Goal: Transaction & Acquisition: Purchase product/service

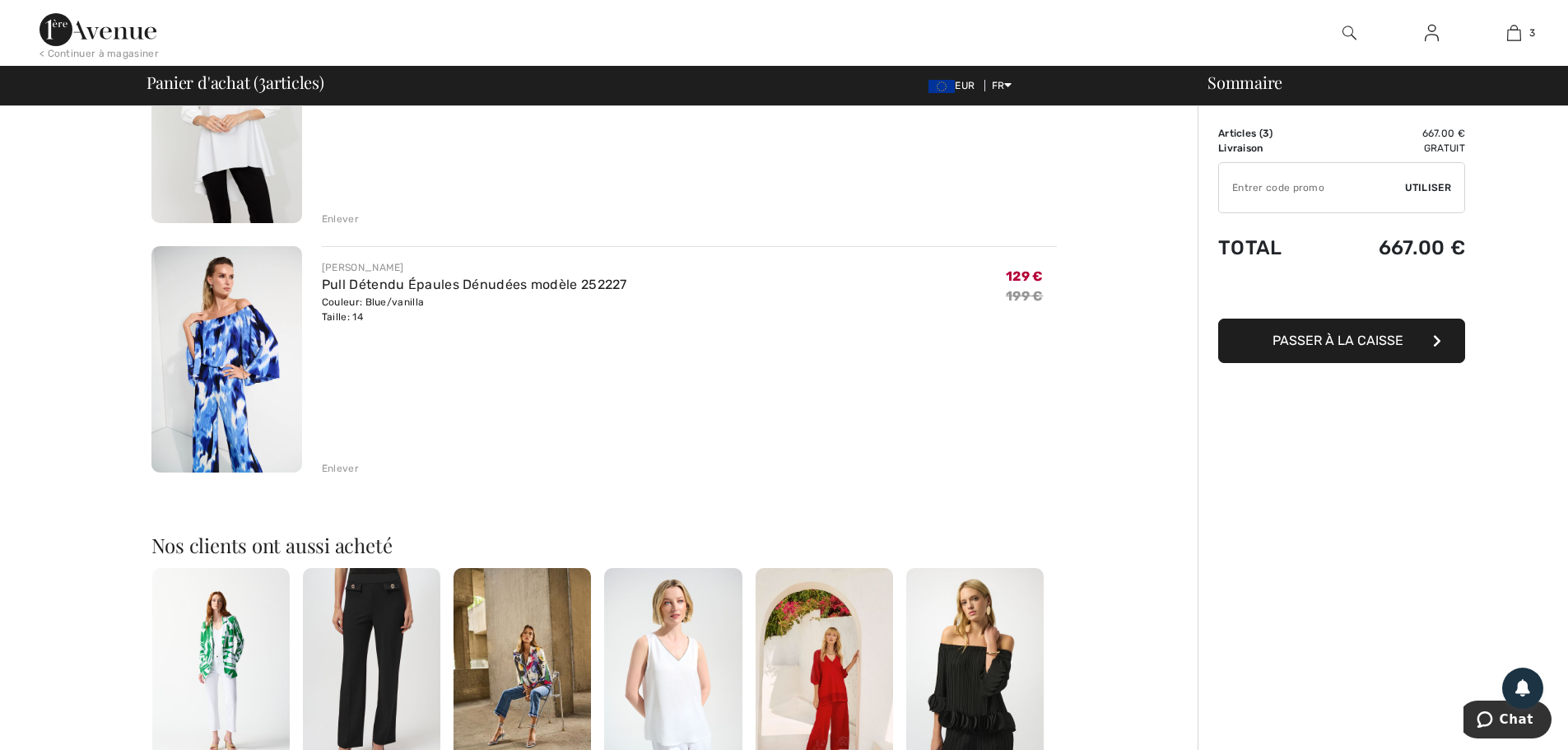
scroll to position [247, 0]
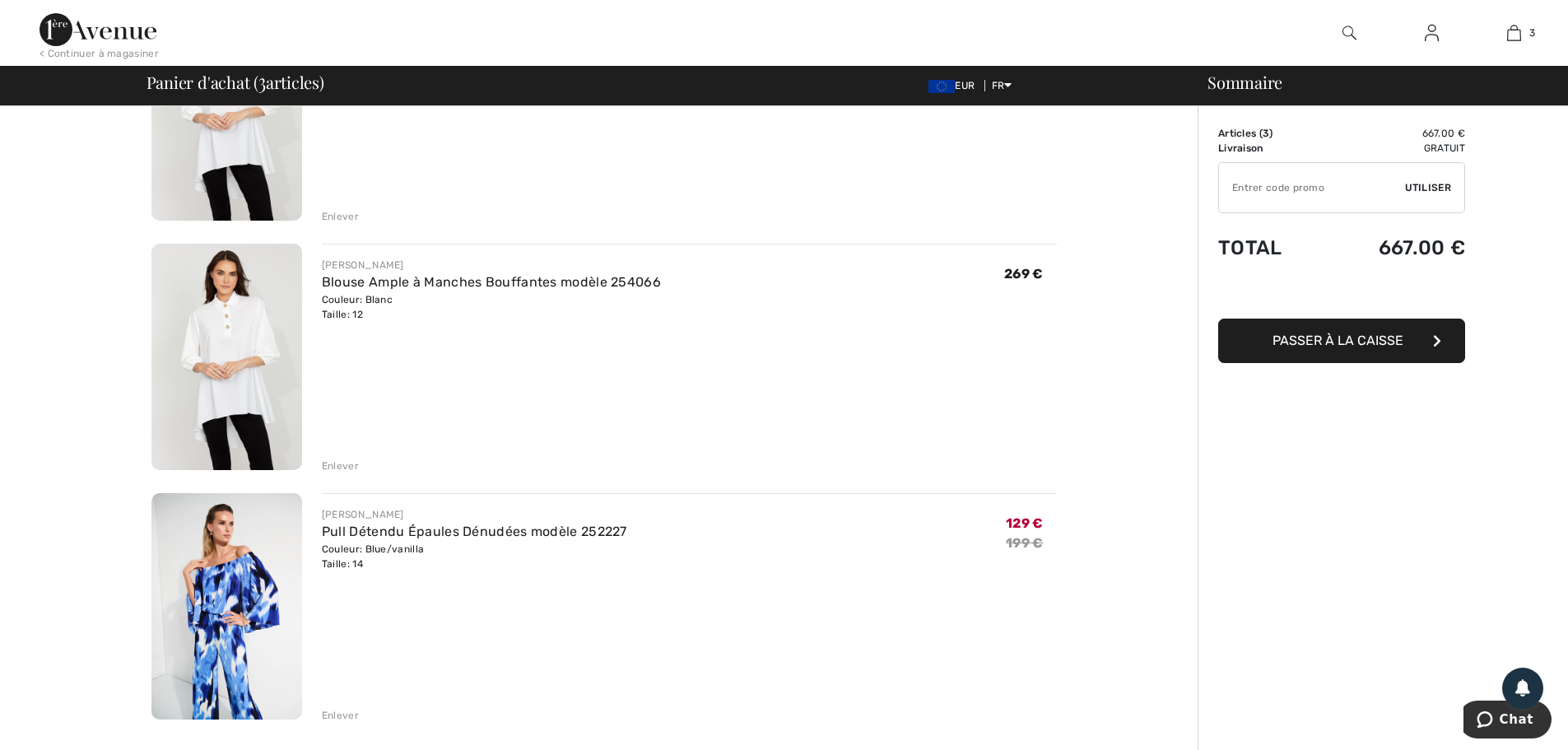
click at [340, 466] on div "Enlever" at bounding box center [340, 465] width 37 height 15
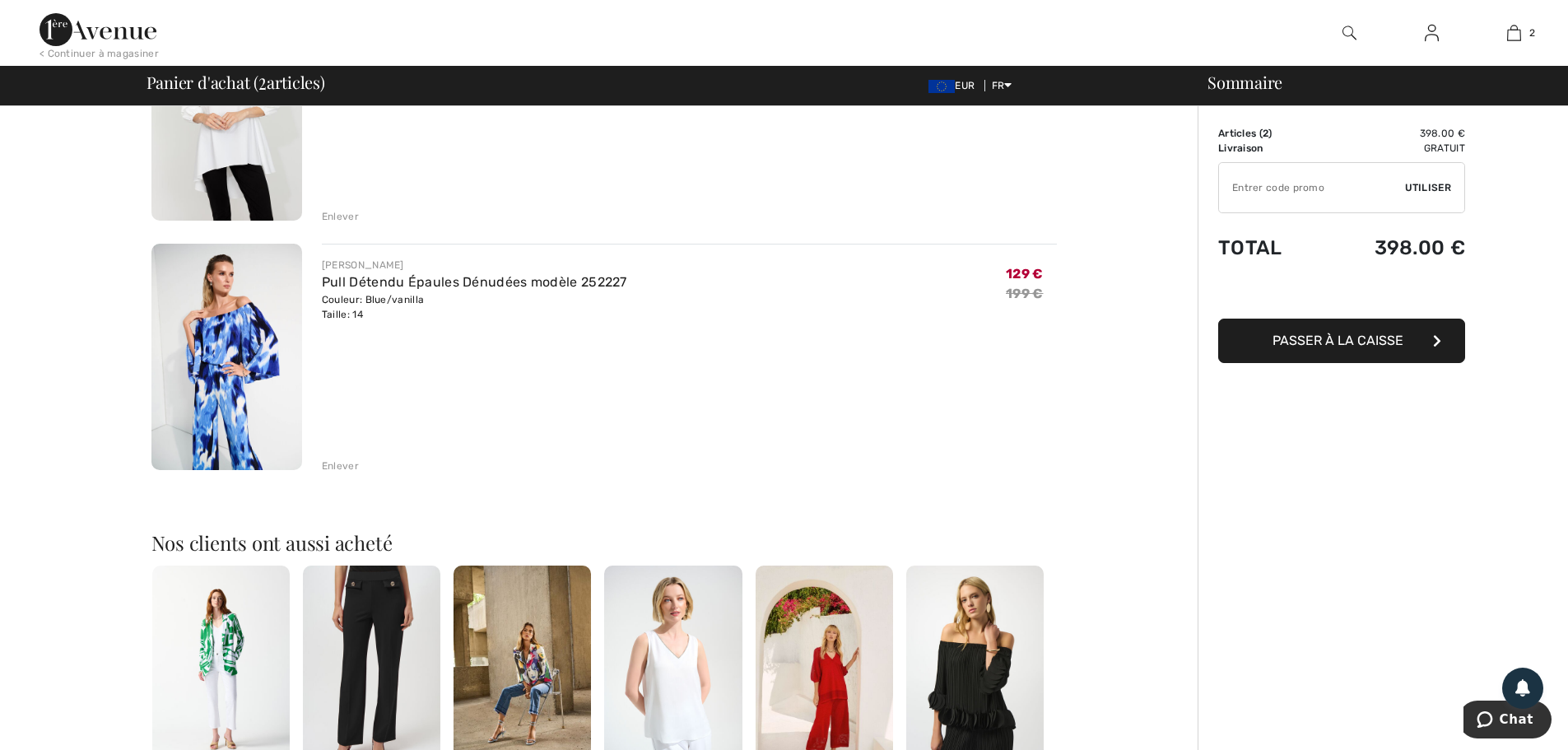
scroll to position [0, 0]
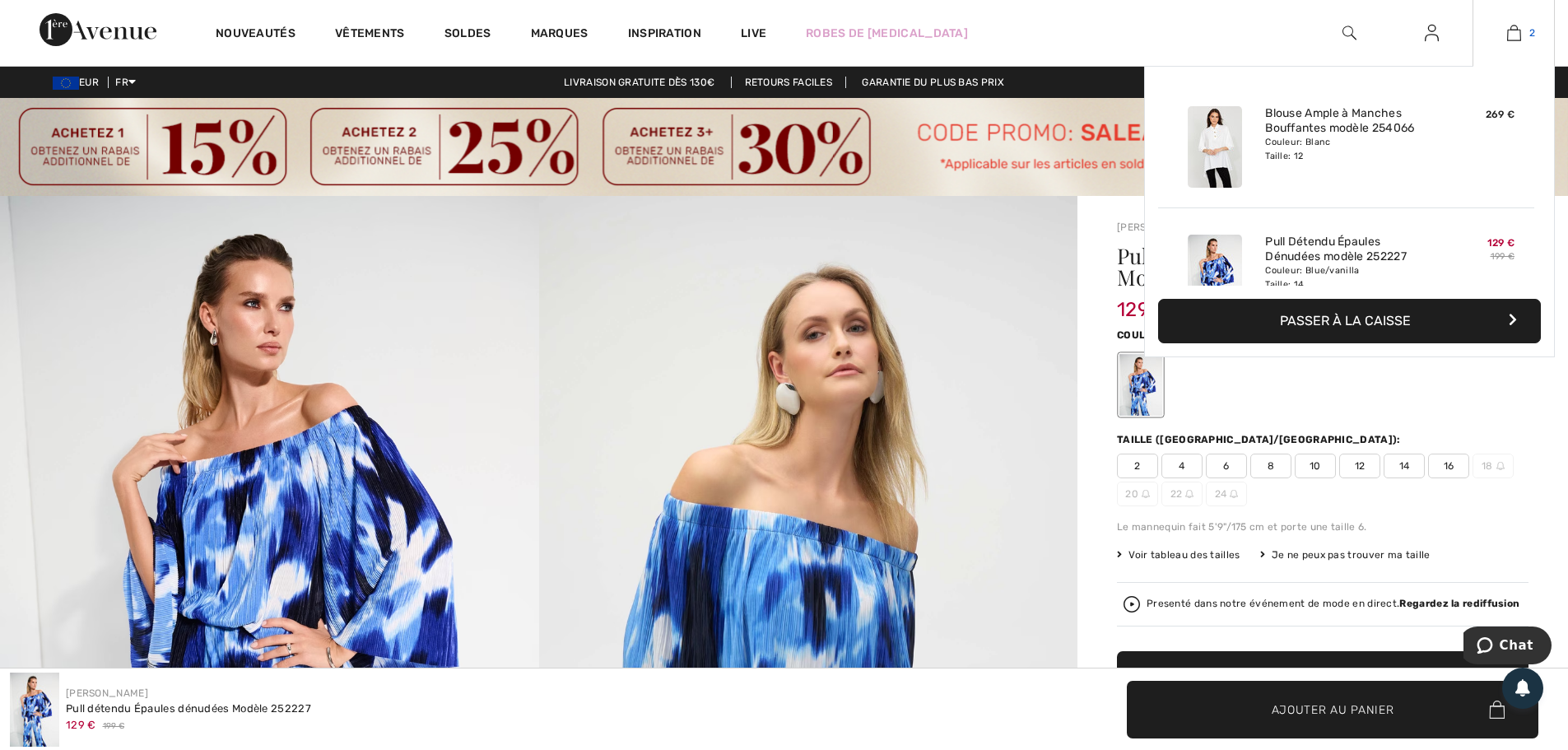
click at [1515, 26] on img at bounding box center [1513, 33] width 14 height 20
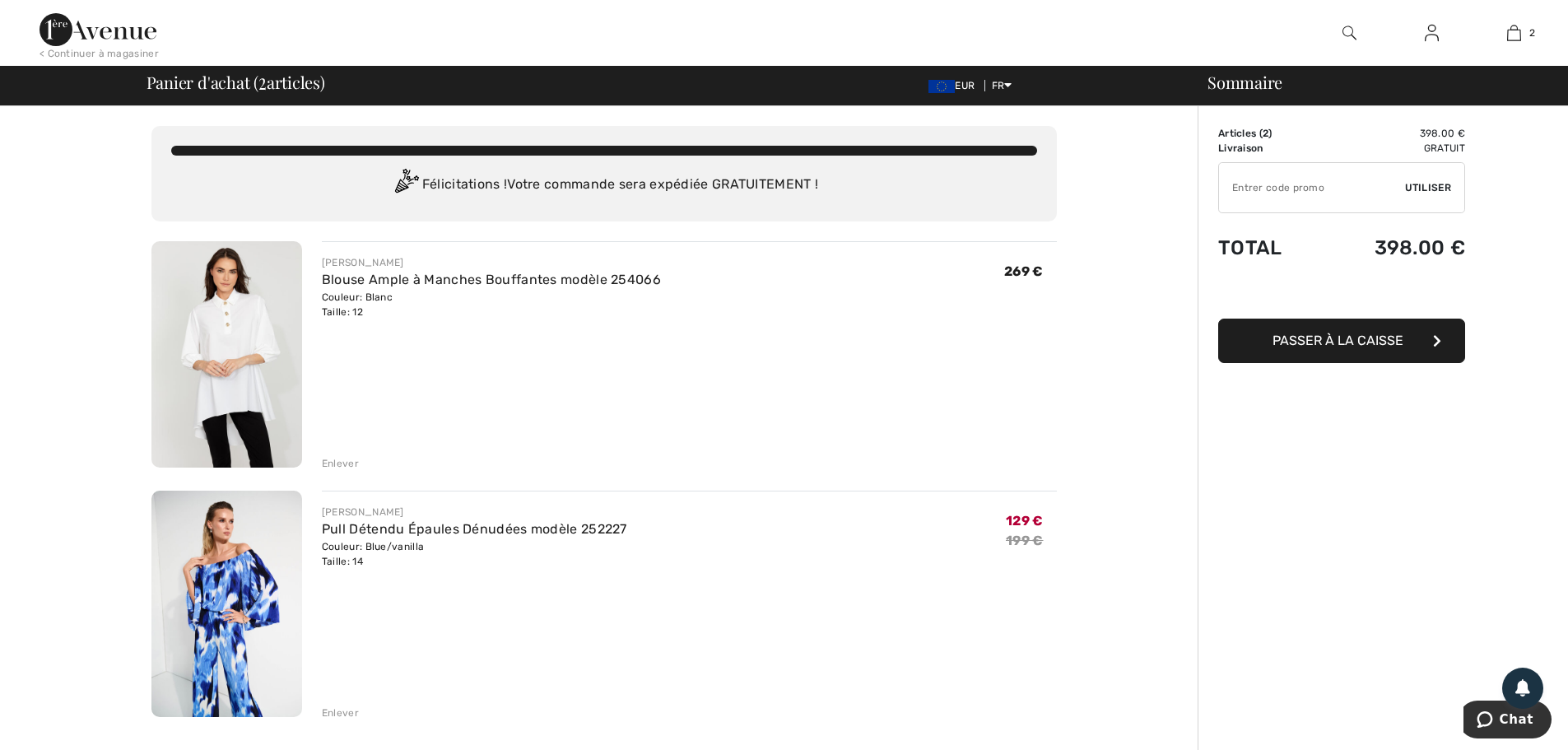
click at [1285, 197] on input "TEXT" at bounding box center [1312, 188] width 186 height 49
type input "S"
type input "SALEAVENUE"
click at [1332, 339] on span "Passer à la caisse" at bounding box center [1337, 339] width 131 height 16
click at [1445, 188] on span "Utiliser" at bounding box center [1427, 187] width 47 height 15
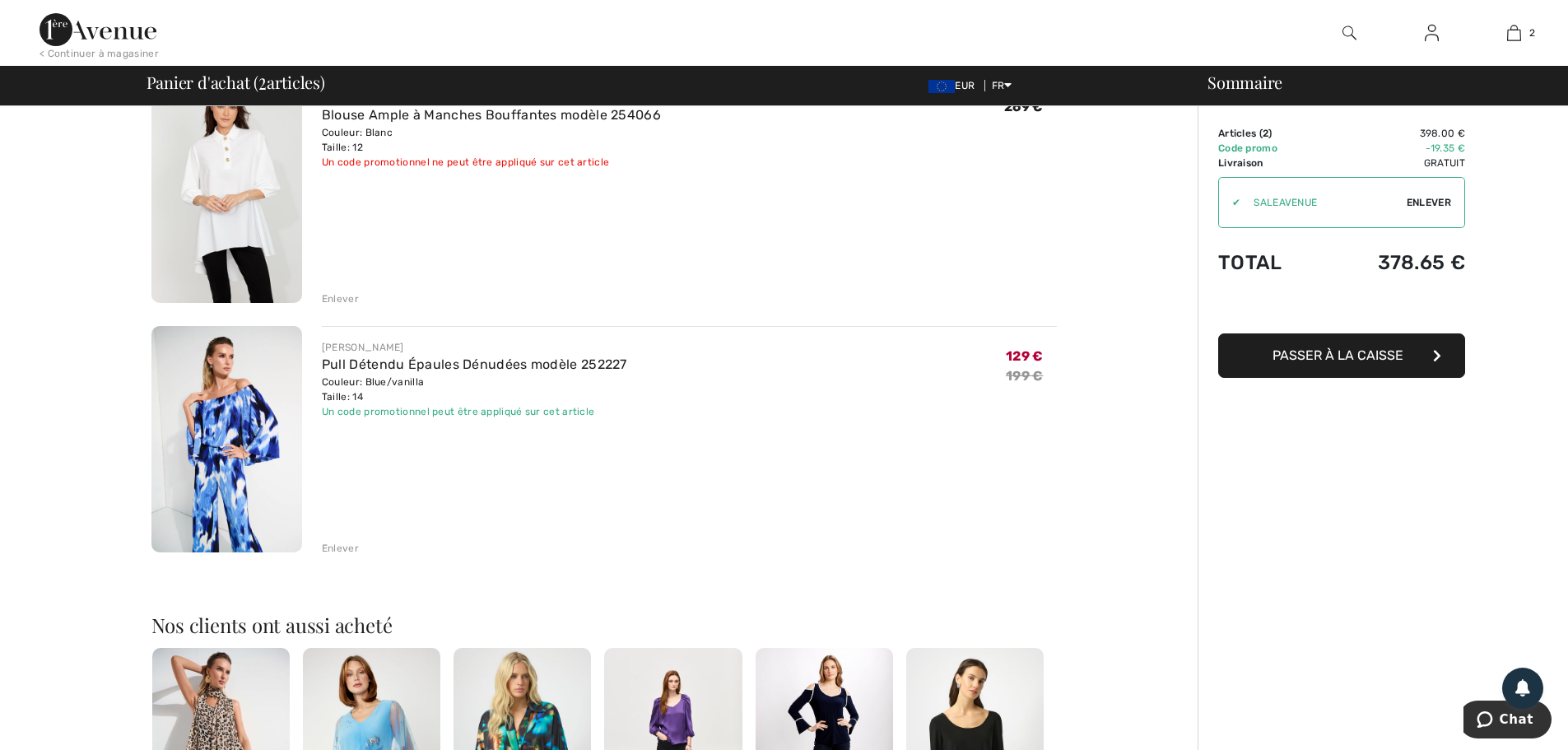
scroll to position [329, 0]
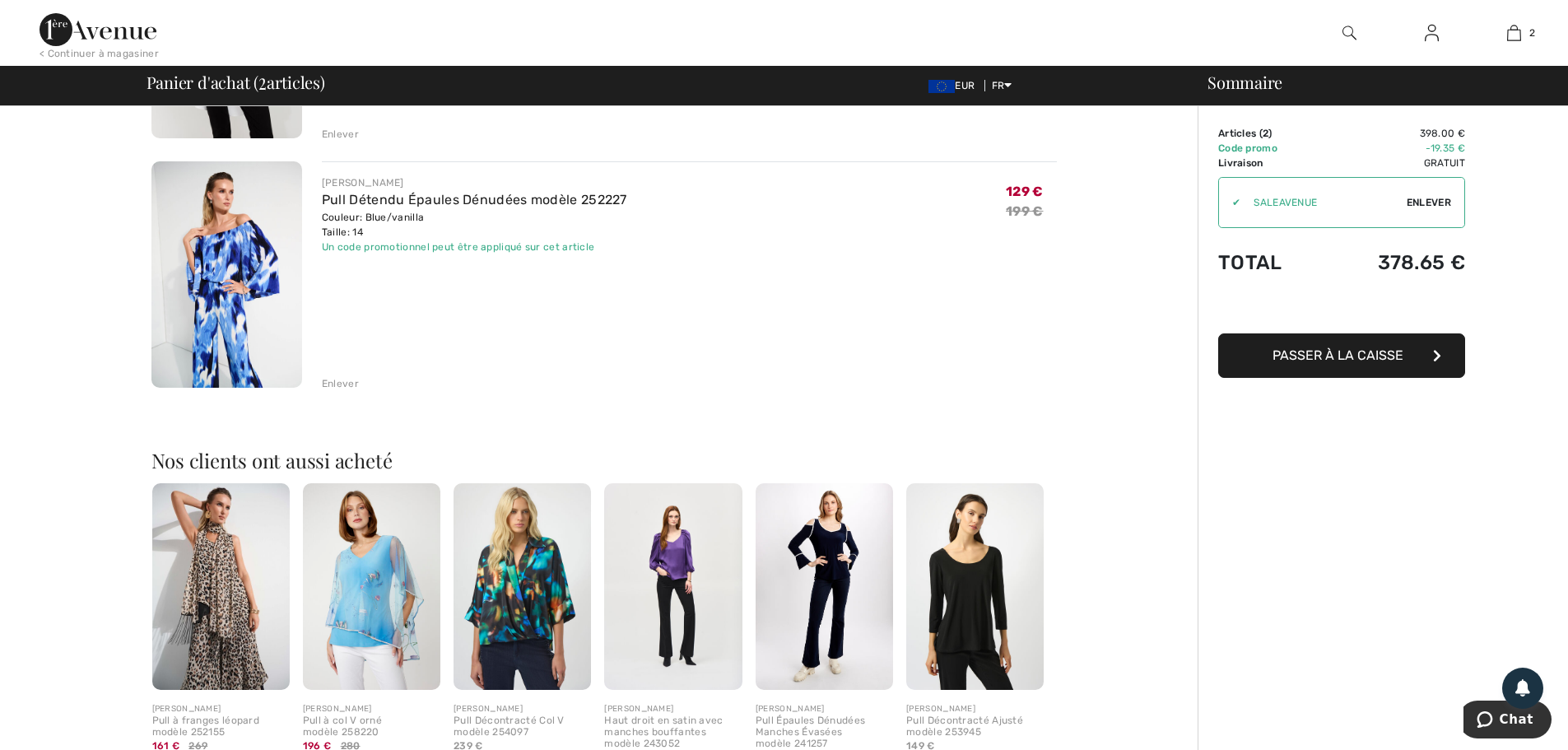
click at [249, 586] on img at bounding box center [221, 586] width 138 height 206
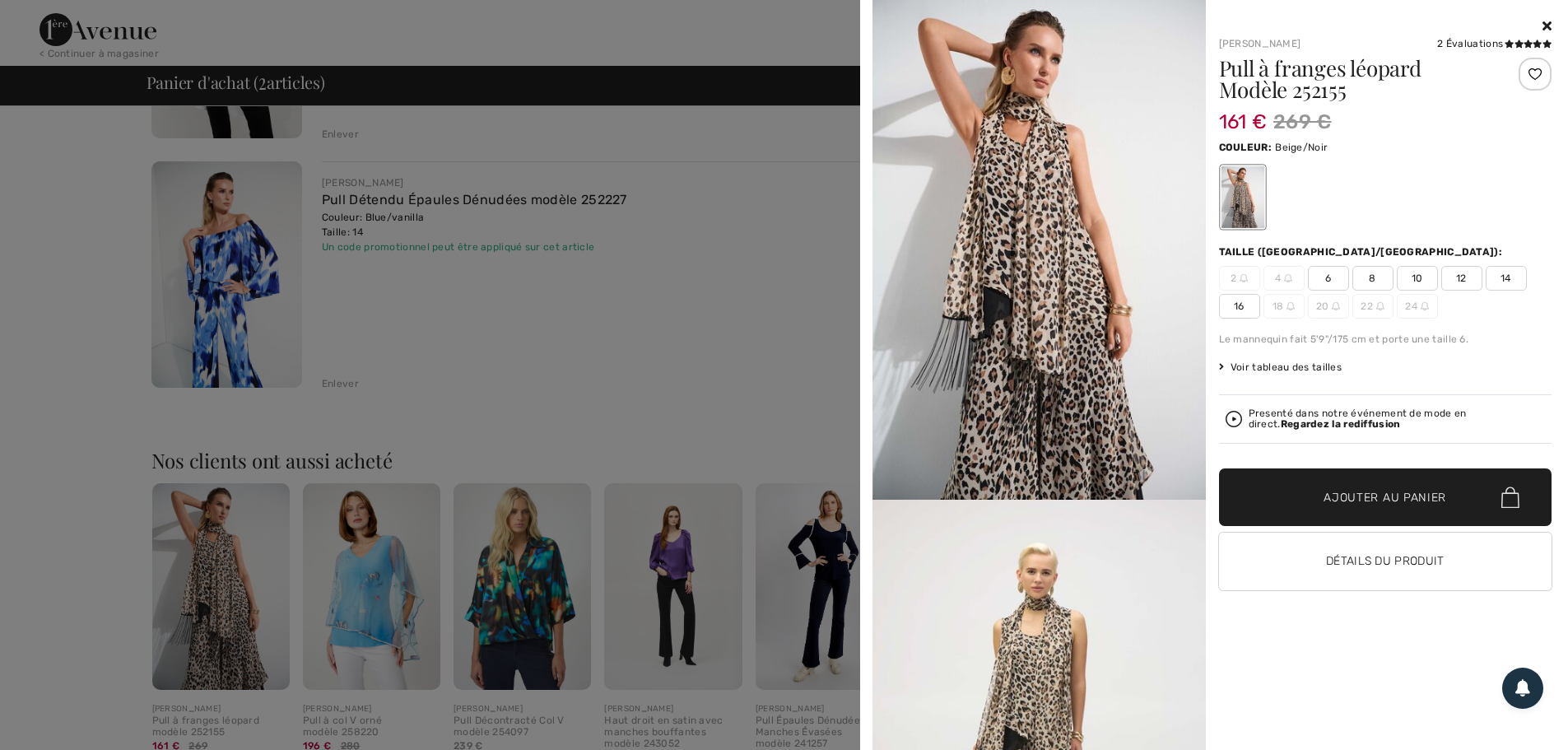
scroll to position [247, 0]
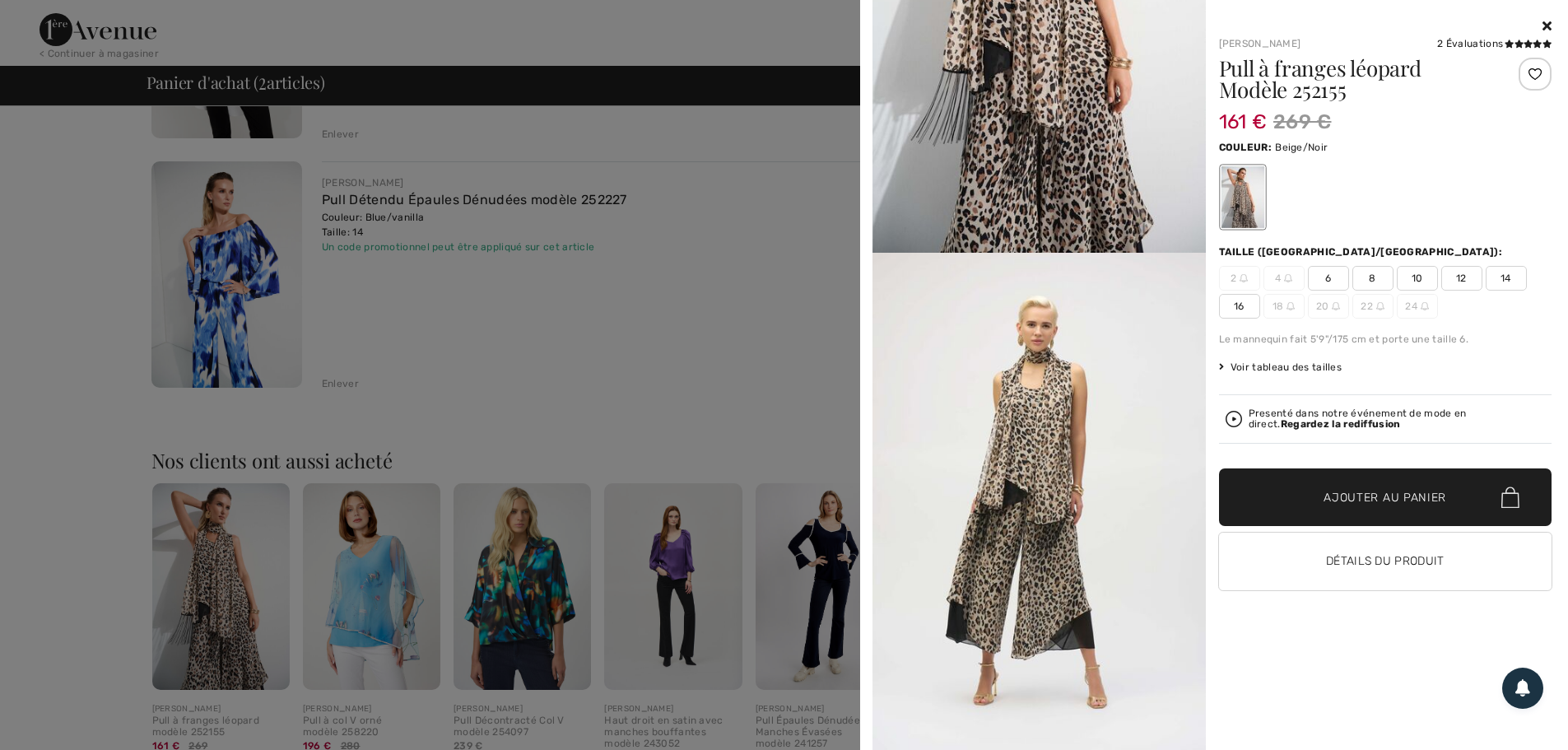
click at [1027, 86] on img at bounding box center [1039, 2] width 333 height 499
click at [1035, 439] on img at bounding box center [1039, 502] width 333 height 498
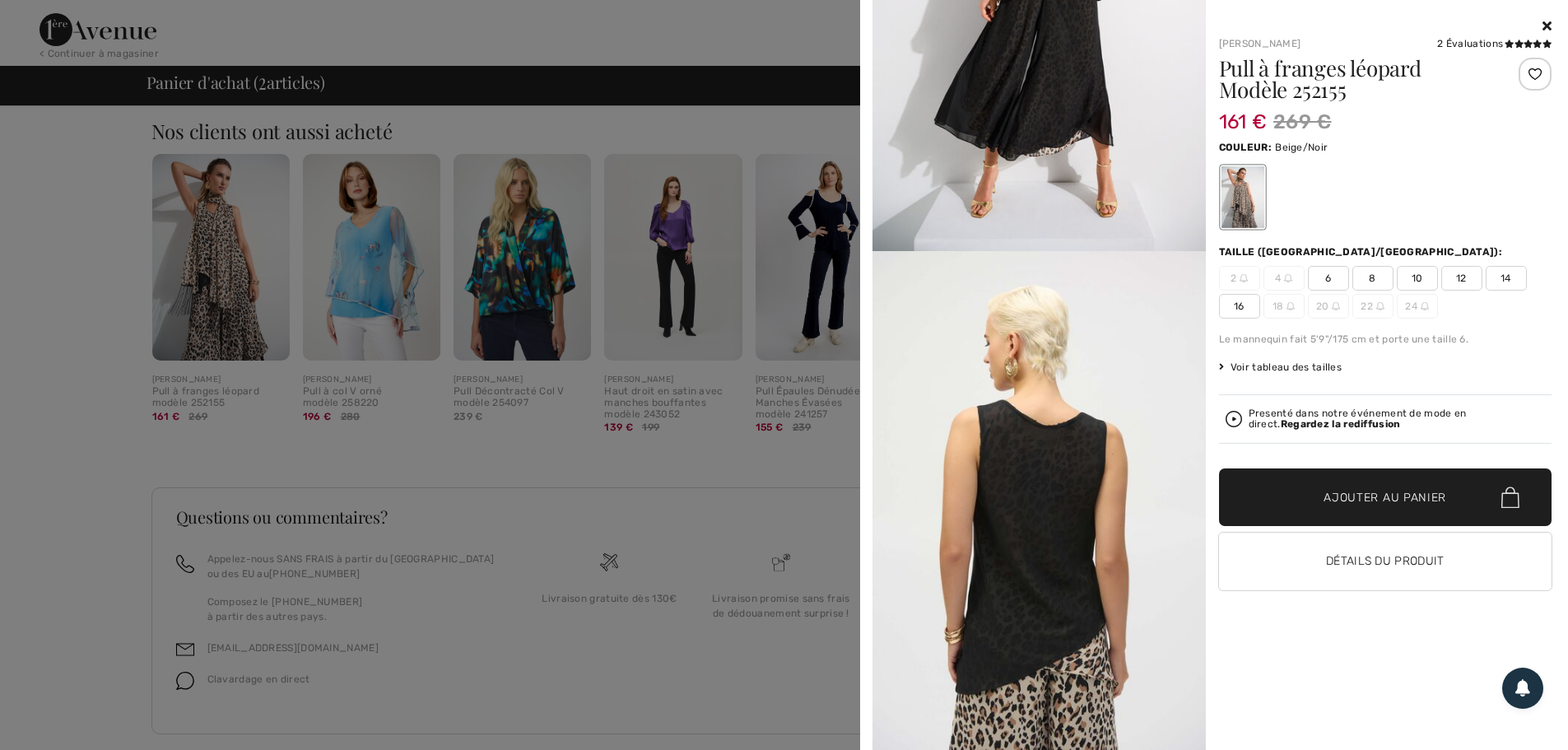
scroll to position [4431, 0]
click at [1523, 41] on icon at bounding box center [1528, 43] width 9 height 8
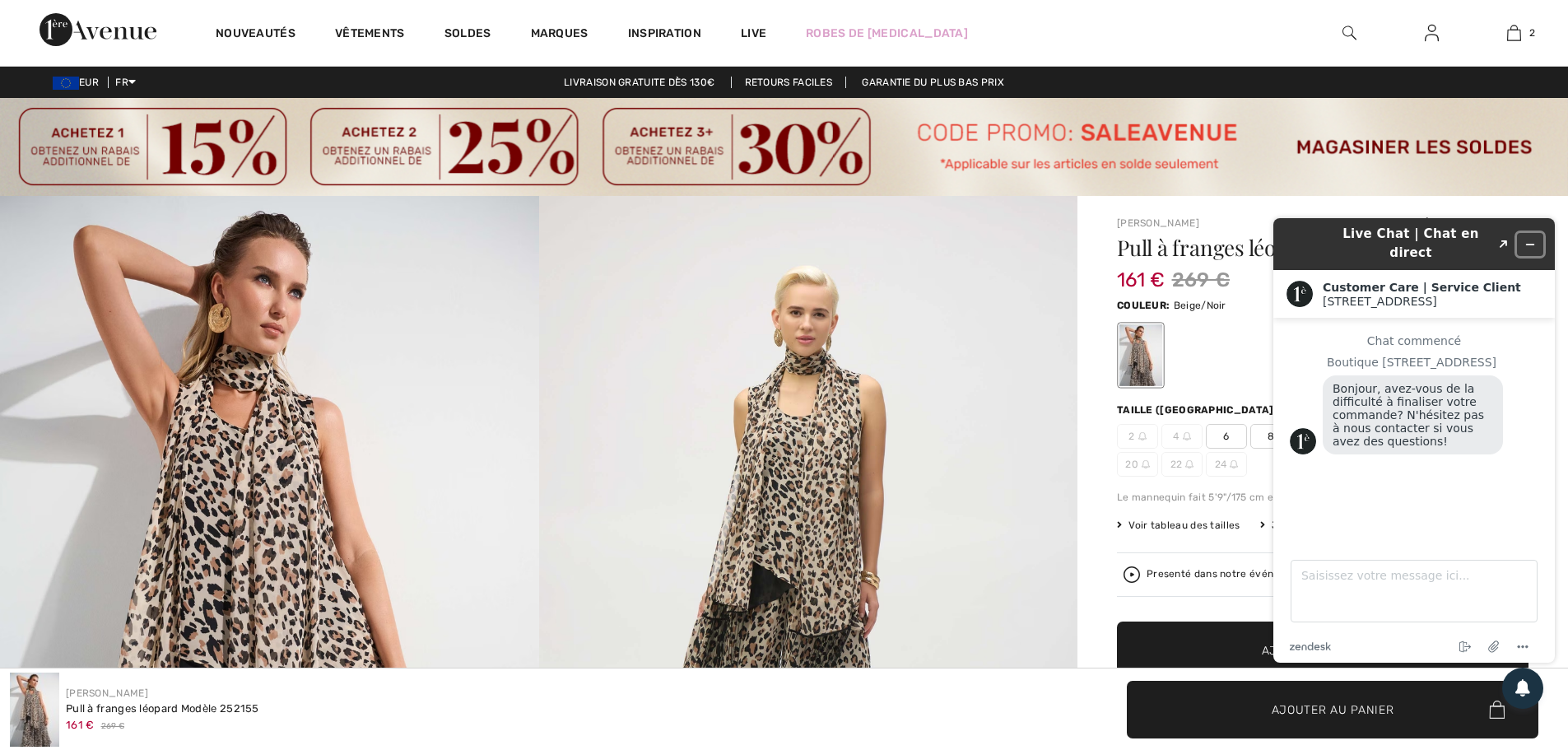
click at [1526, 239] on icon "Réduire le widget" at bounding box center [1530, 245] width 12 height 12
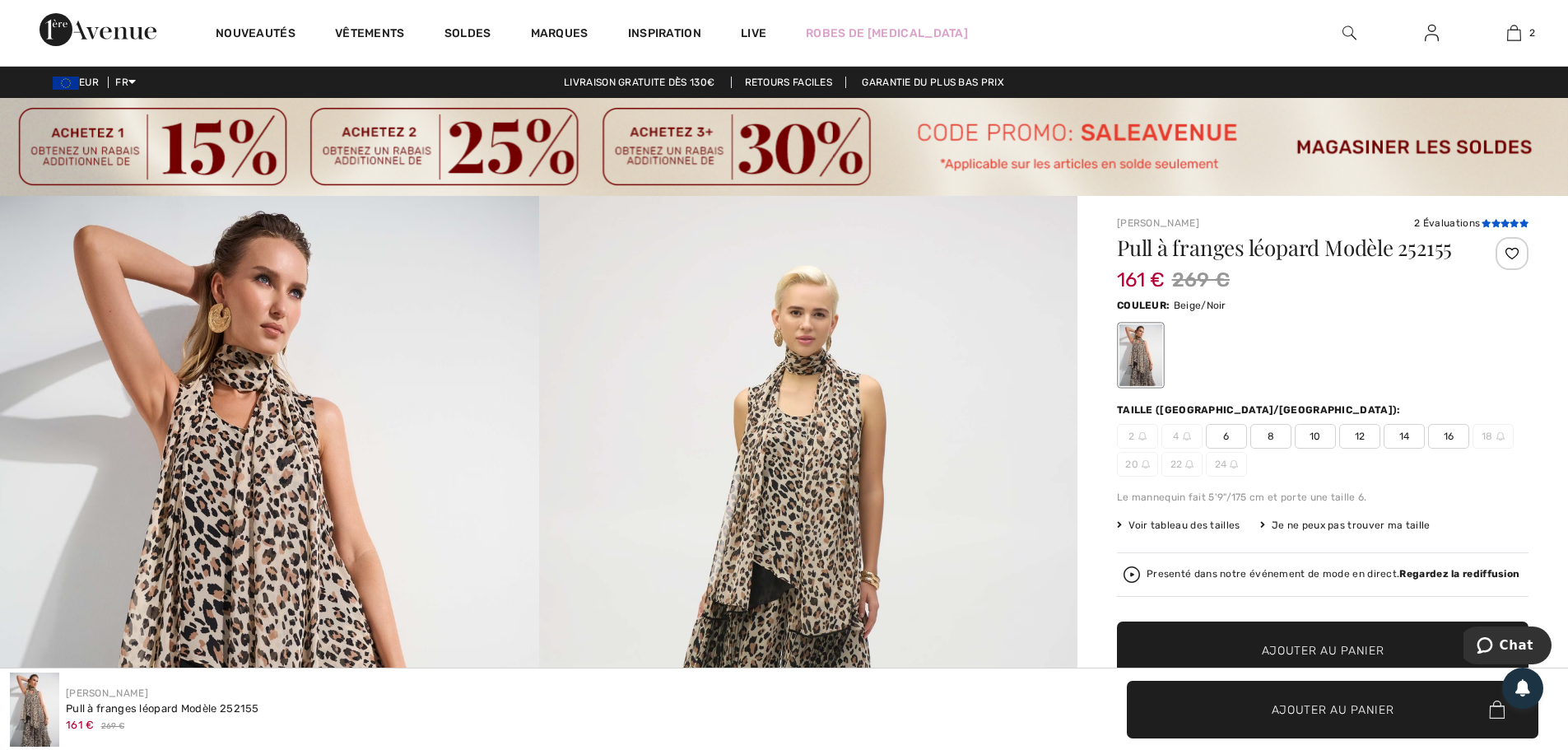
click at [1491, 224] on icon at bounding box center [1496, 223] width 9 height 8
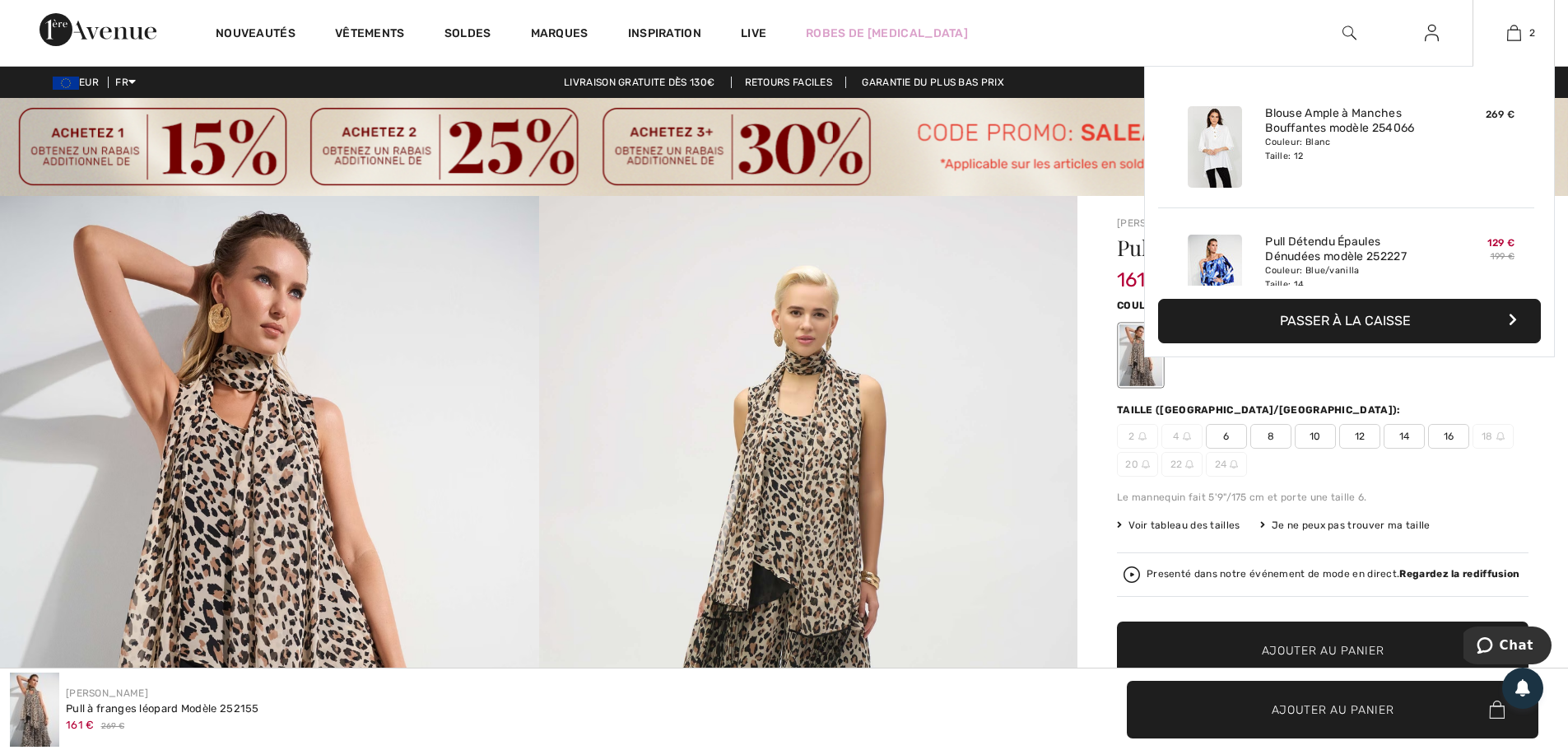
click at [1381, 315] on button "Passer à la caisse" at bounding box center [1349, 320] width 382 height 45
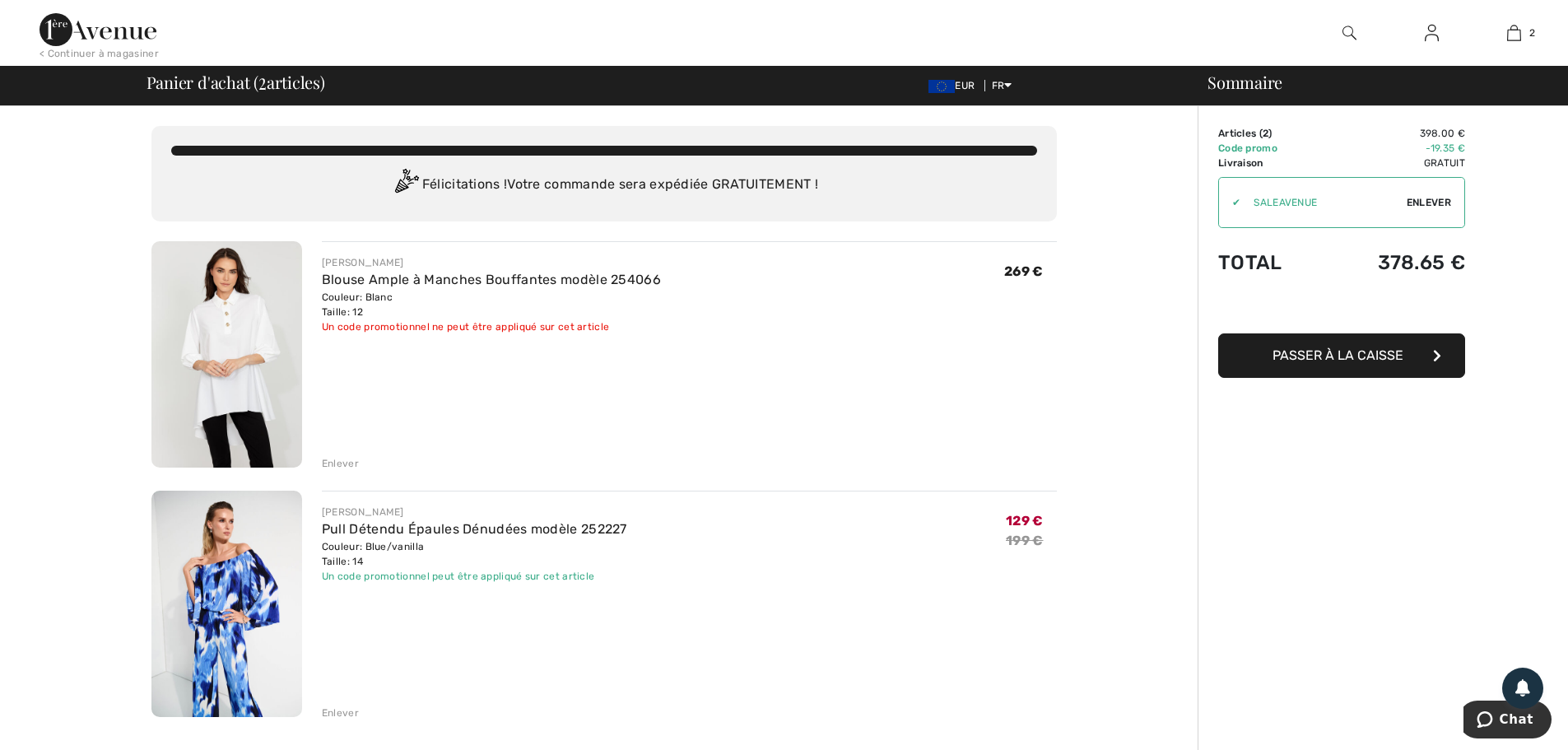
click at [1435, 37] on img at bounding box center [1431, 33] width 14 height 20
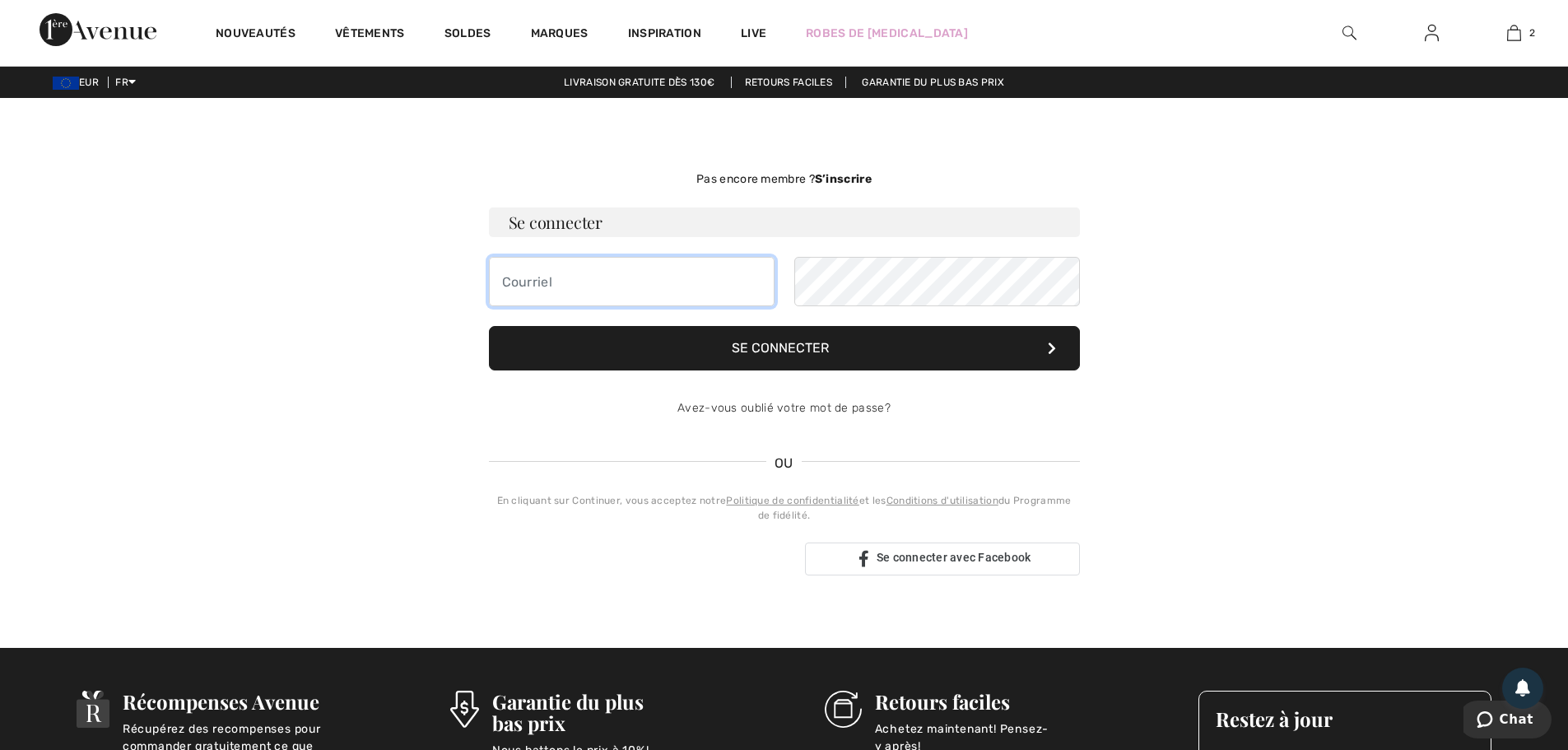
click at [575, 297] on input "email" at bounding box center [632, 281] width 286 height 49
type input "[PERSON_NAME][EMAIL_ADDRESS][DOMAIN_NAME]"
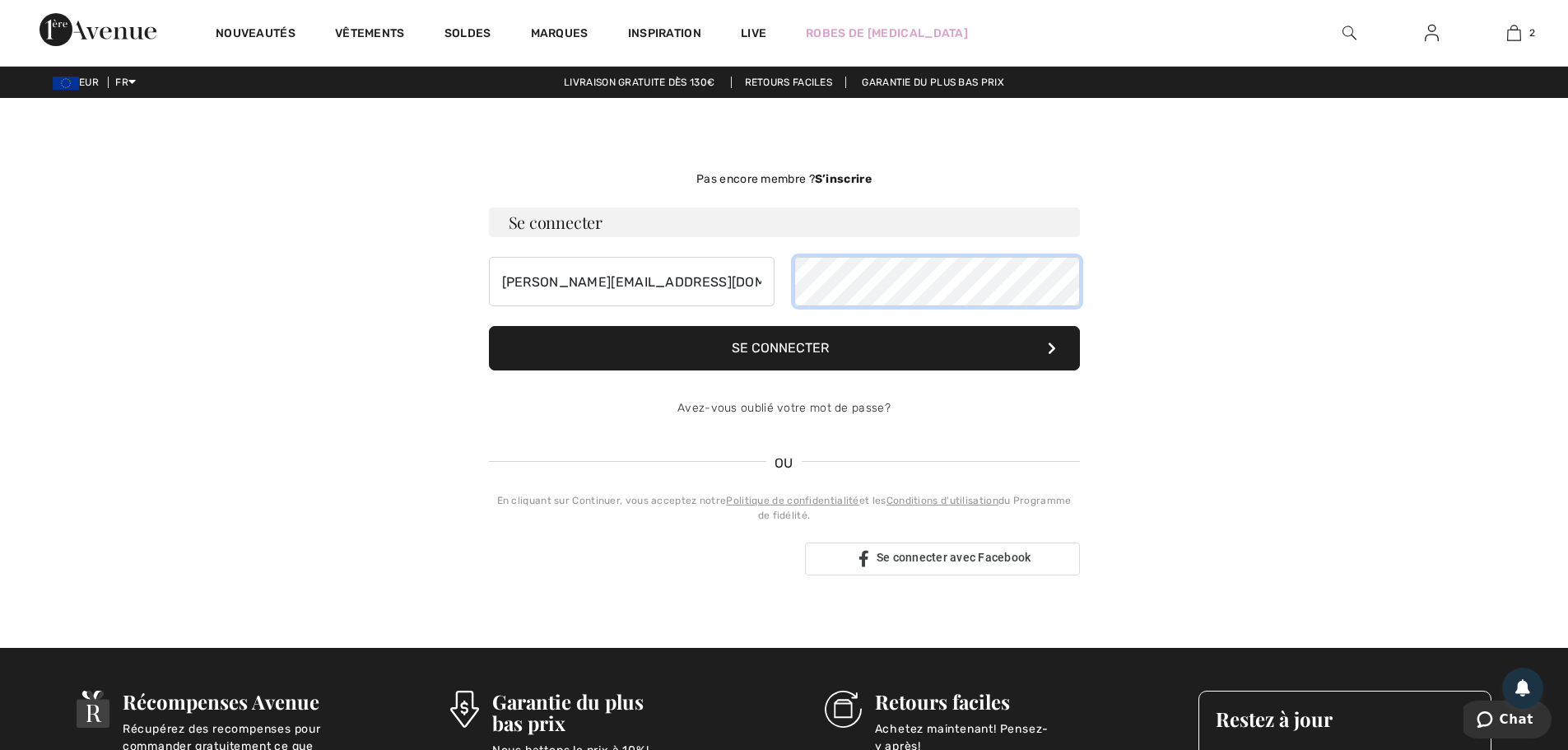
click at [489, 326] on button "Se connecter" at bounding box center [784, 348] width 591 height 45
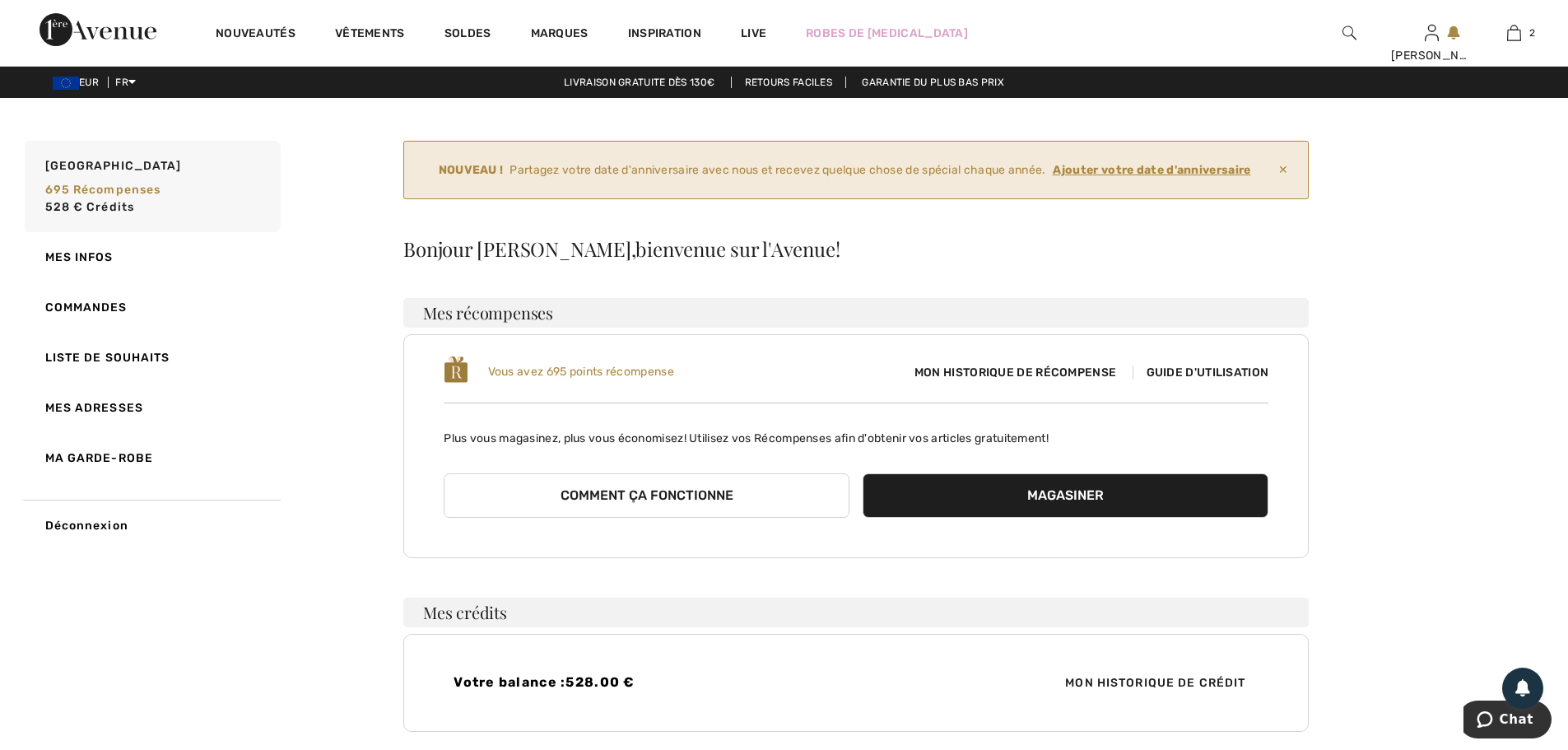
click at [1114, 168] on ins "Ajouter votre date d'anniversaire" at bounding box center [1151, 170] width 198 height 14
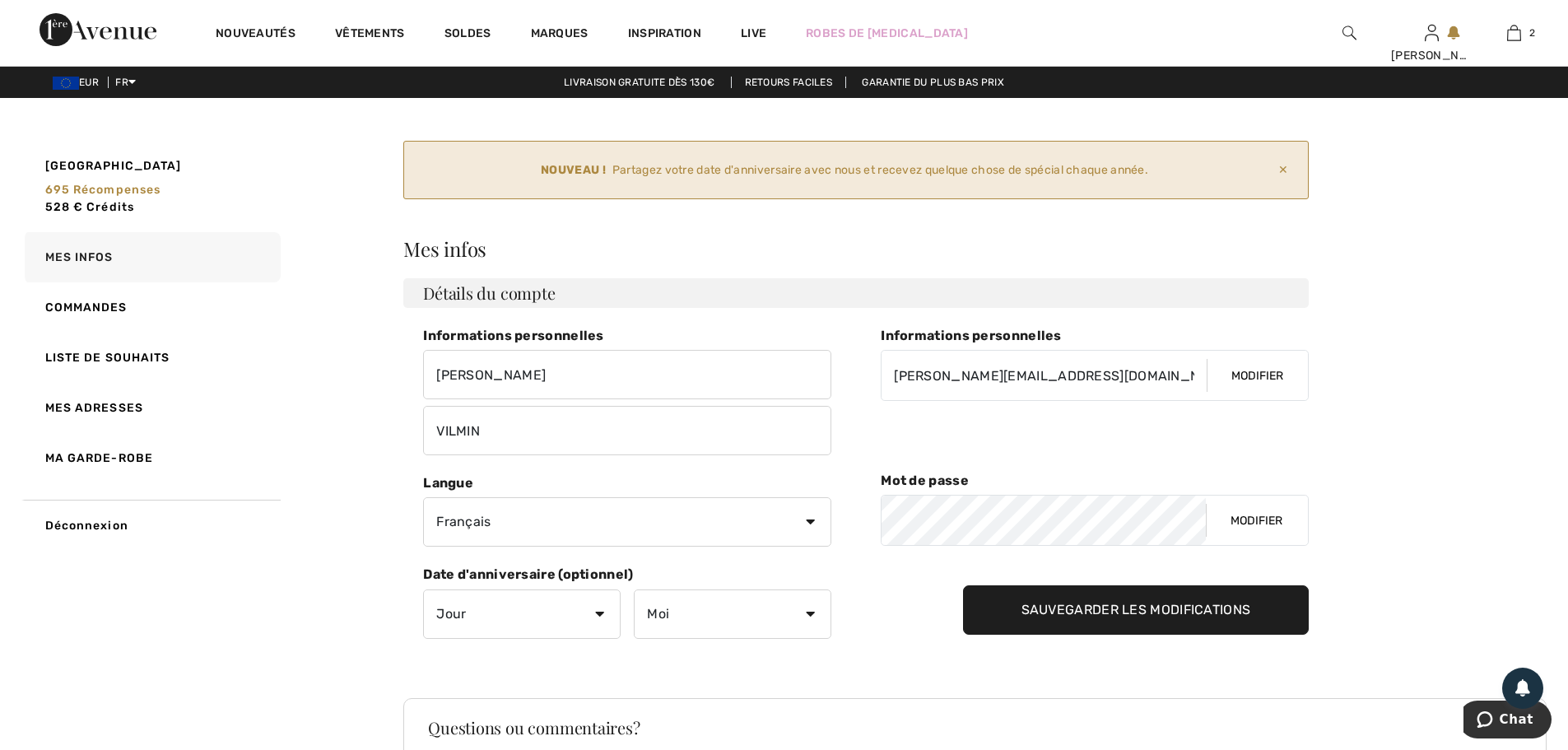
scroll to position [82, 0]
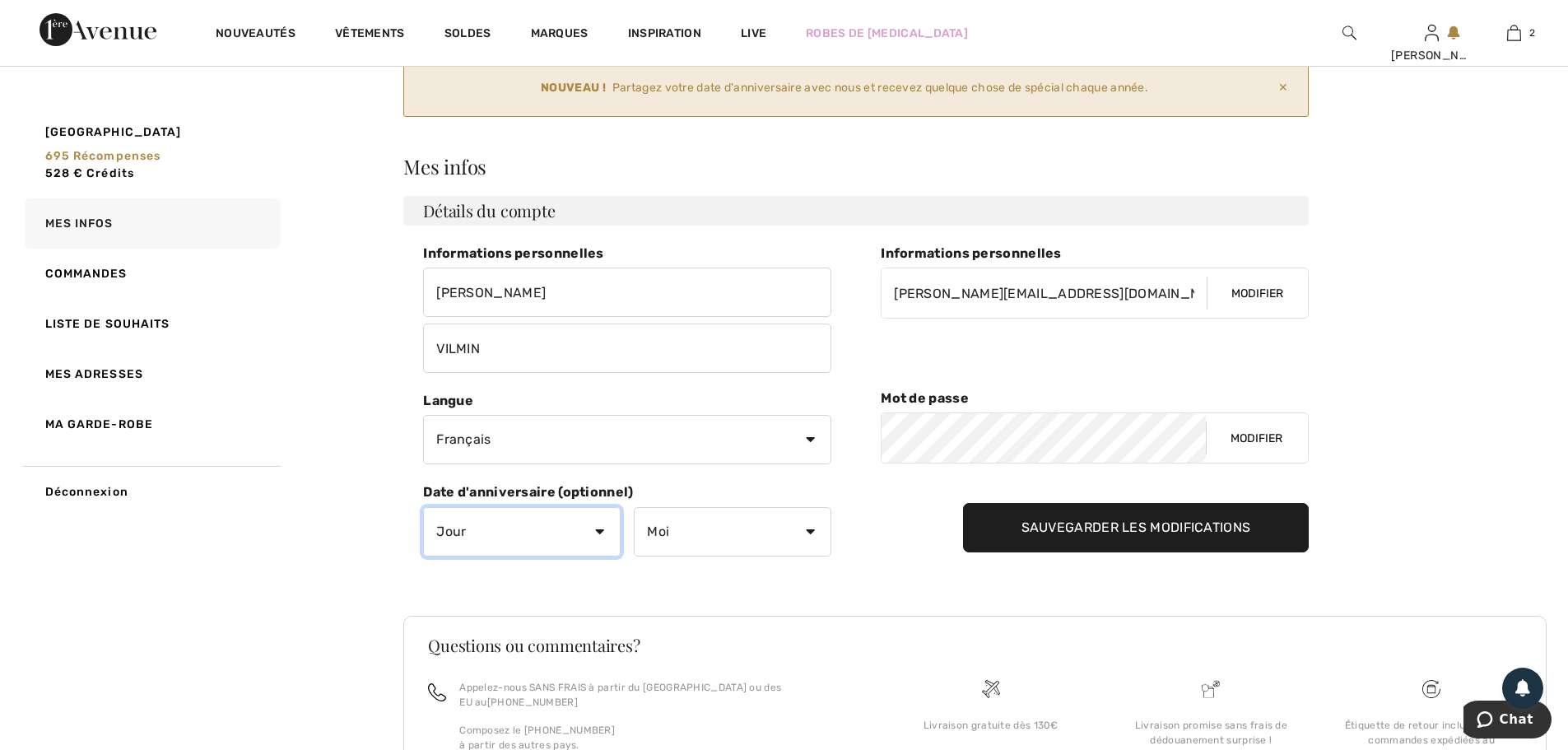
click at [600, 531] on select "Jour 1 2 3 4 5 6 7 8 9 10 11 12 13 14 15 16 17 18 19 20 21 22 23 24 25 26 27 28…" at bounding box center [522, 532] width 197 height 49
select select "14"
click at [423, 507] on select "Jour 1 2 3 4 5 6 7 8 9 10 11 12 13 14 15 16 17 18 19 20 21 22 23 24 25 26 27 28…" at bounding box center [522, 532] width 197 height 49
click at [809, 527] on select "Moi [PERSON_NAME] Mars Avril Mai Juin Juillet Aout Septembre Octobre Novembre D…" at bounding box center [732, 532] width 197 height 49
select select "10"
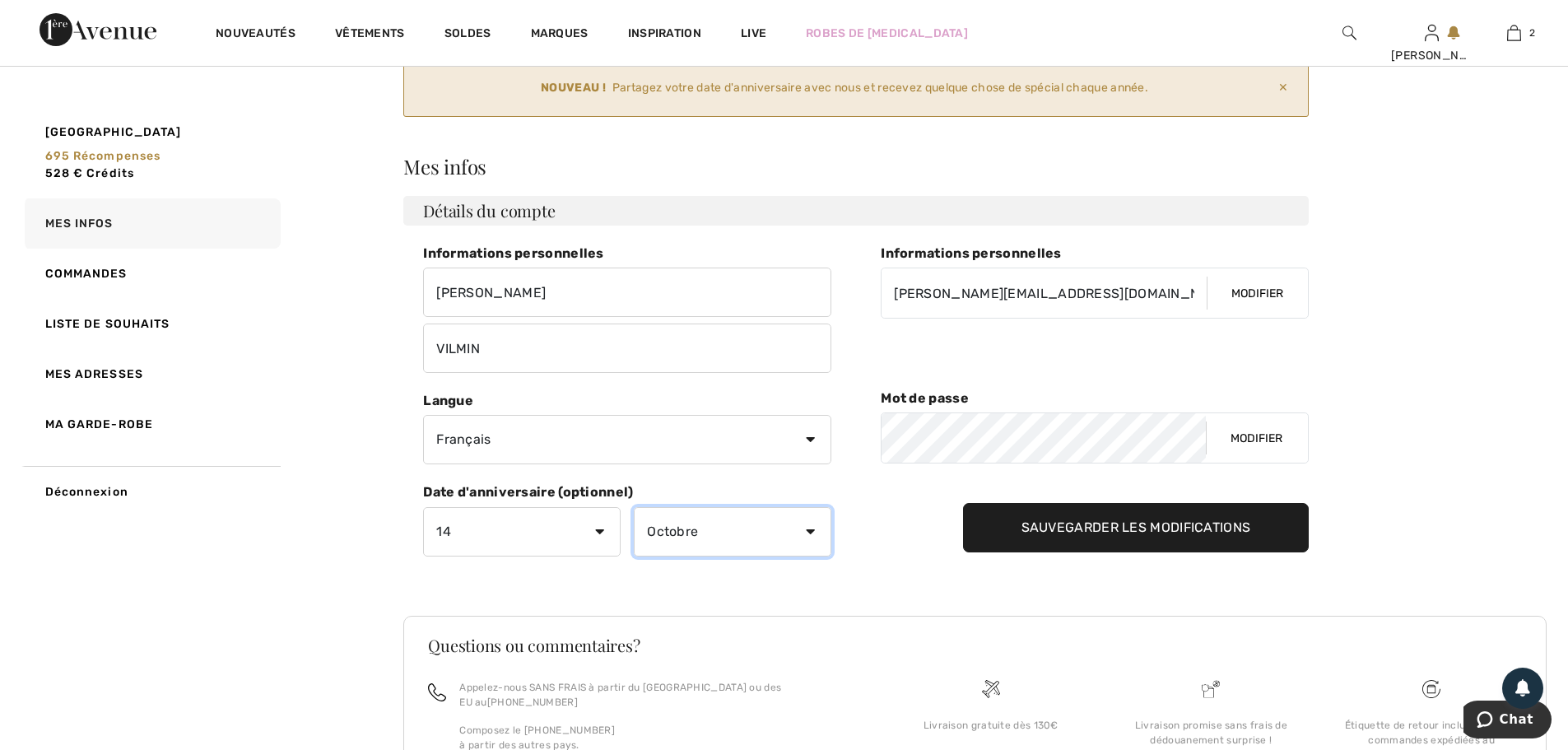
click at [633, 507] on select "Moi [PERSON_NAME] Mars Avril Mai Juin Juillet Aout Septembre Octobre Novembre D…" at bounding box center [732, 532] width 197 height 49
click at [1117, 526] on input "Sauvegarder les modifications" at bounding box center [1136, 527] width 347 height 49
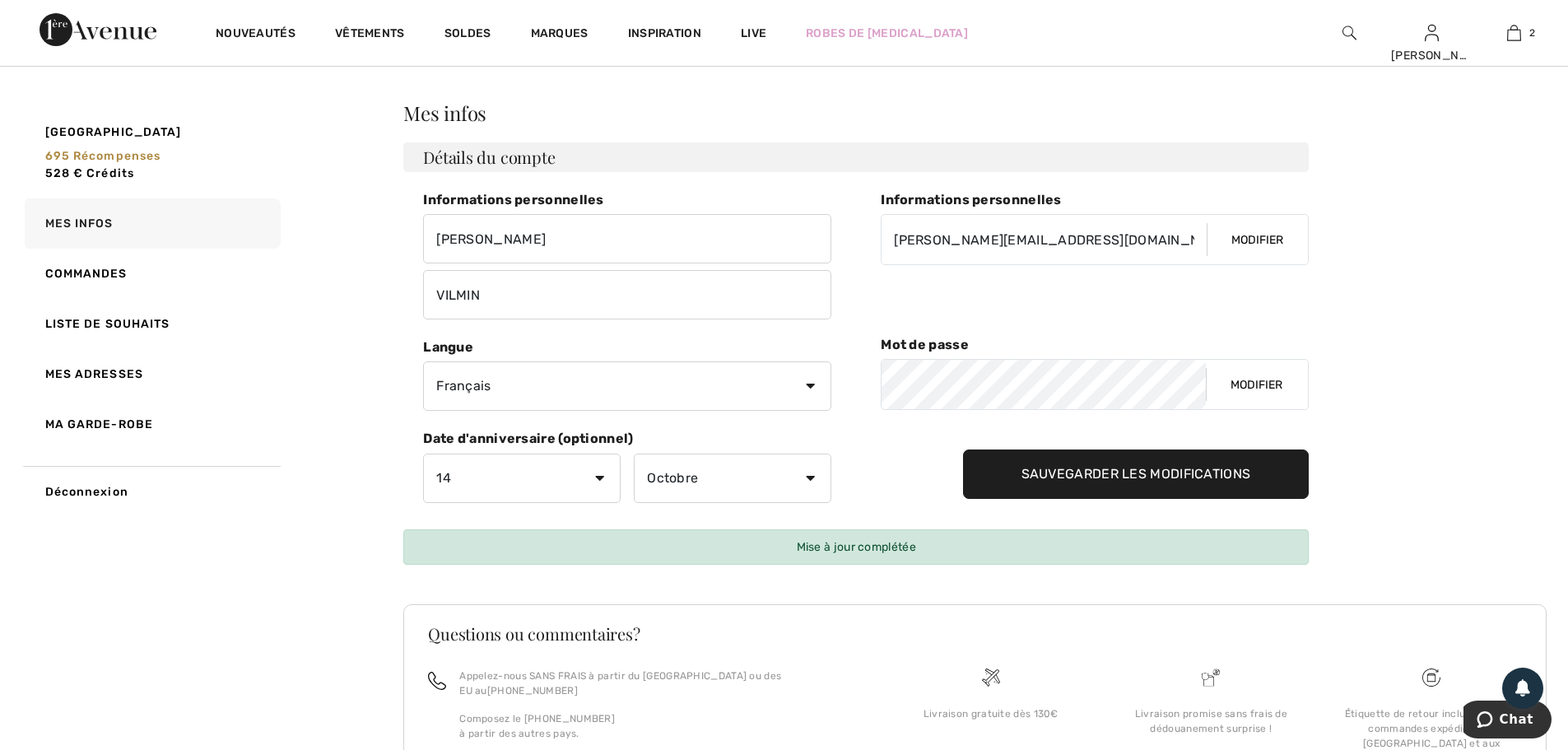
scroll to position [0, 0]
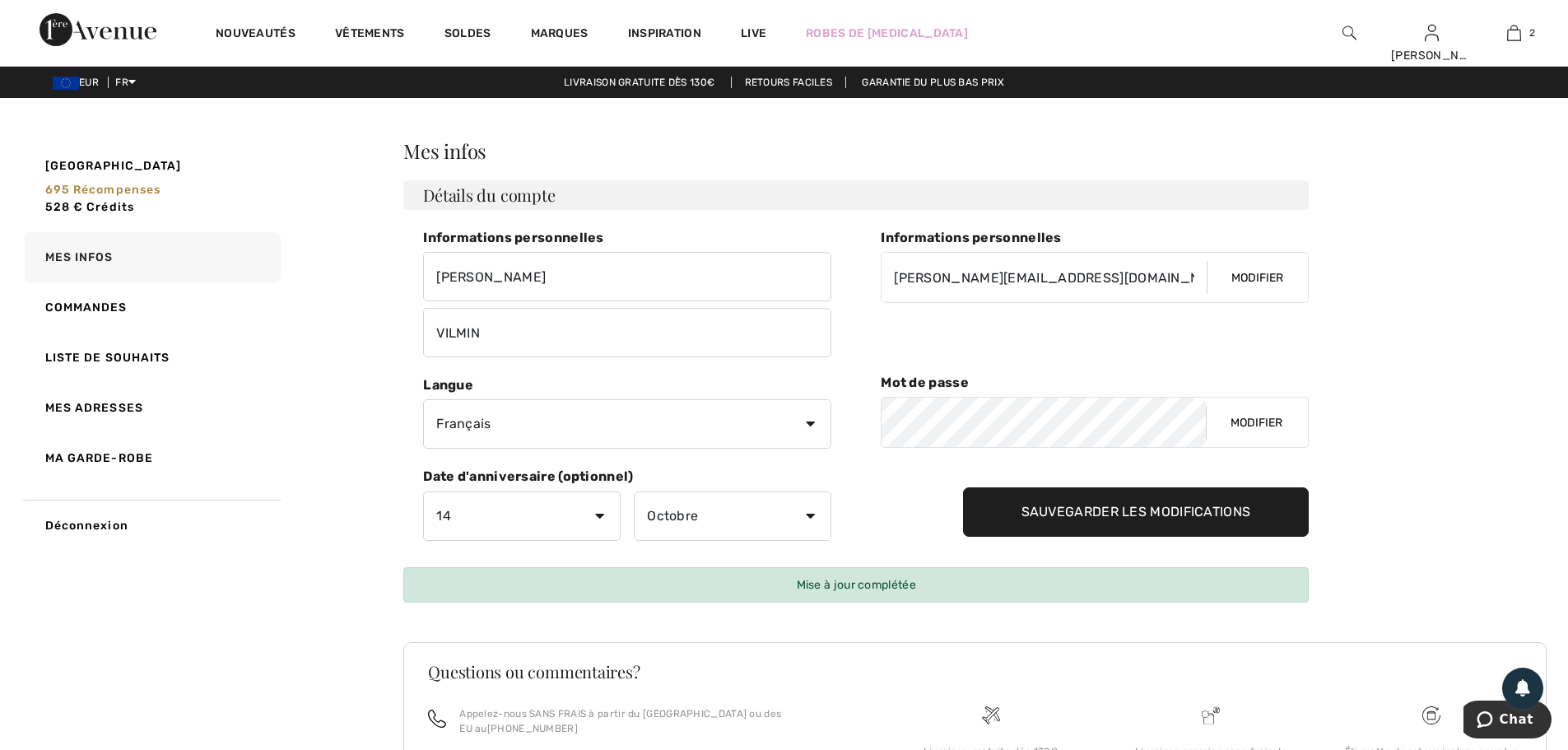
click at [1036, 516] on input "Sauvegarder les modifications" at bounding box center [1136, 512] width 347 height 49
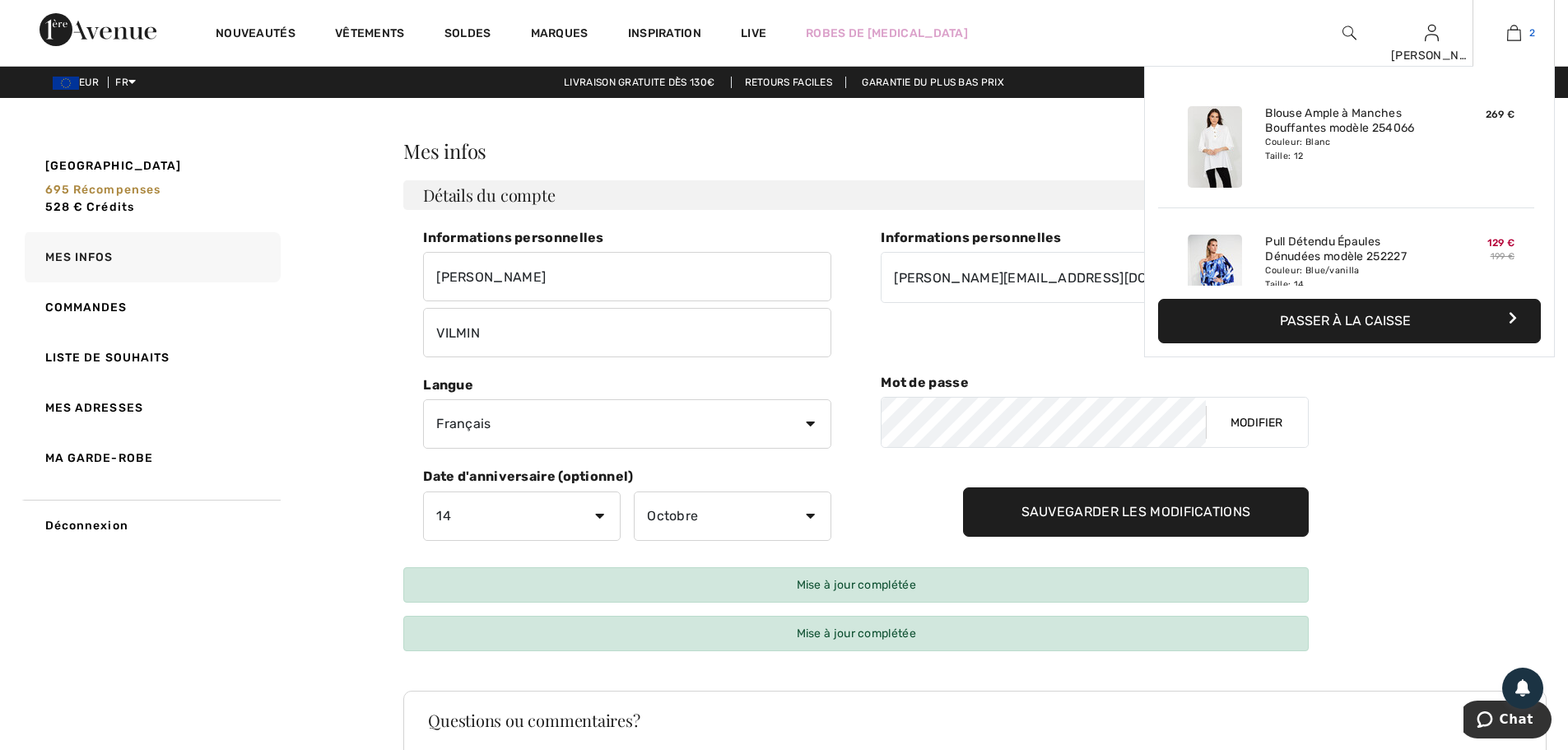
click at [1528, 28] on link "2" at bounding box center [1513, 33] width 80 height 20
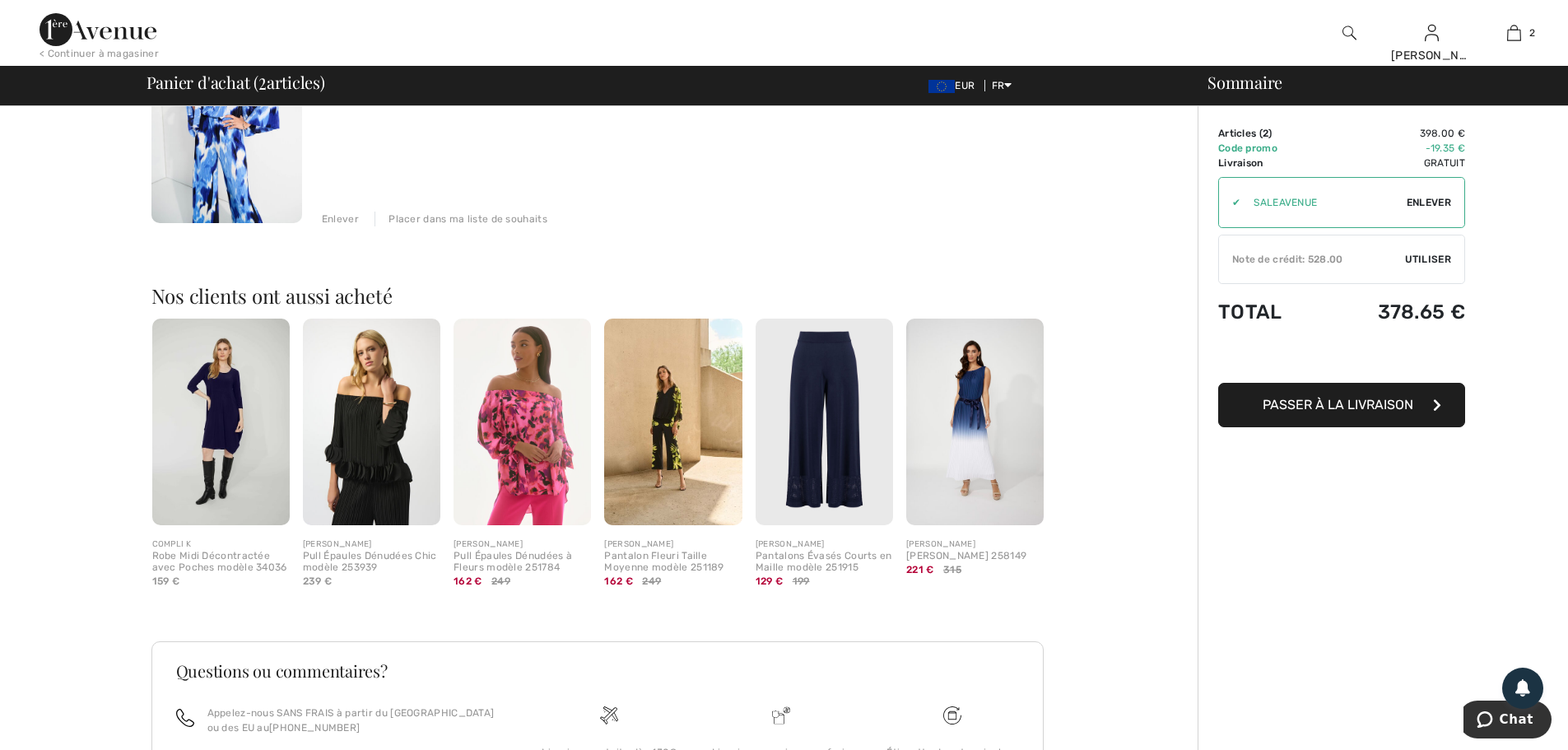
scroll to position [673, 0]
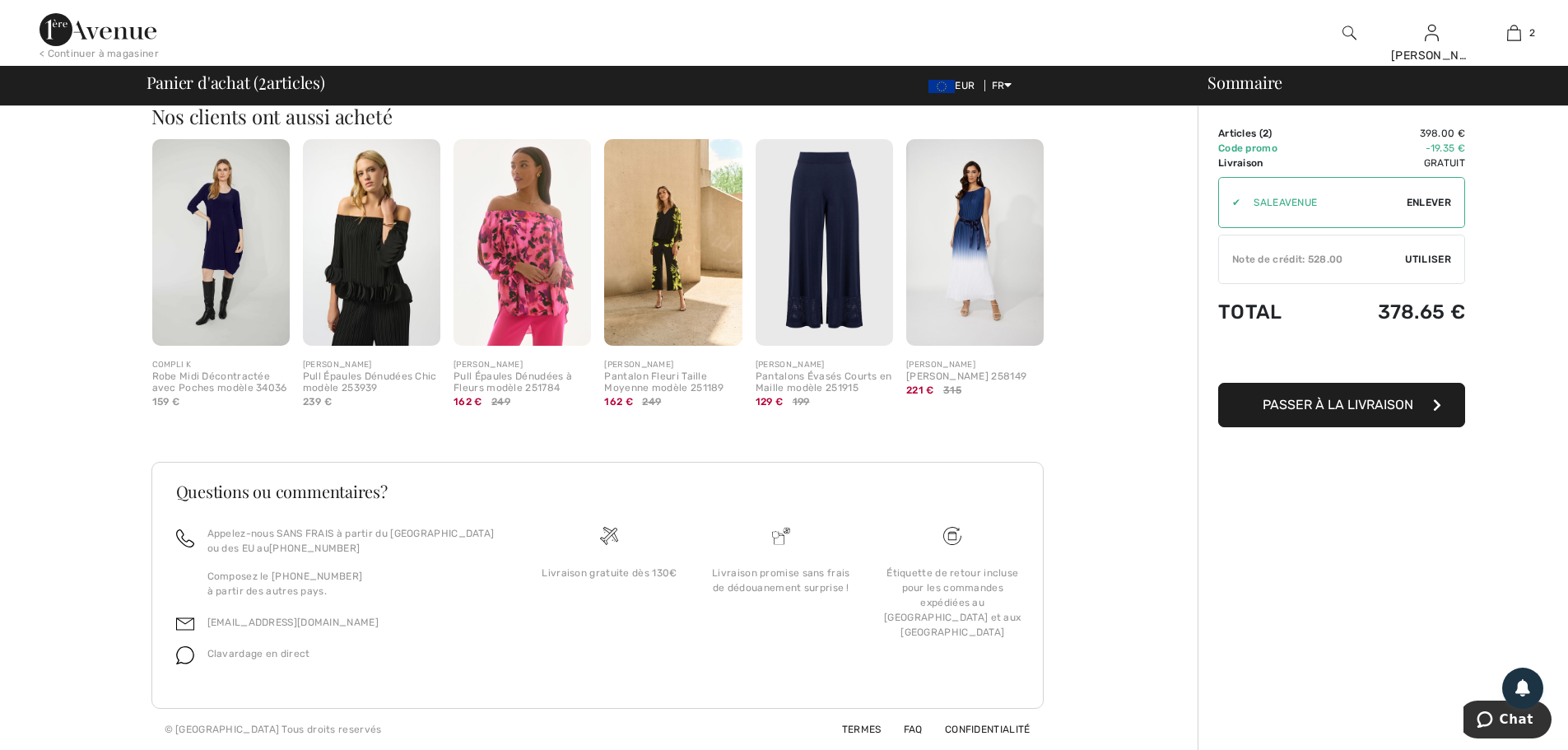
click at [1432, 249] on div "✔ Note de crédit: 528.00 Utiliser Enlever" at bounding box center [1342, 259] width 247 height 49
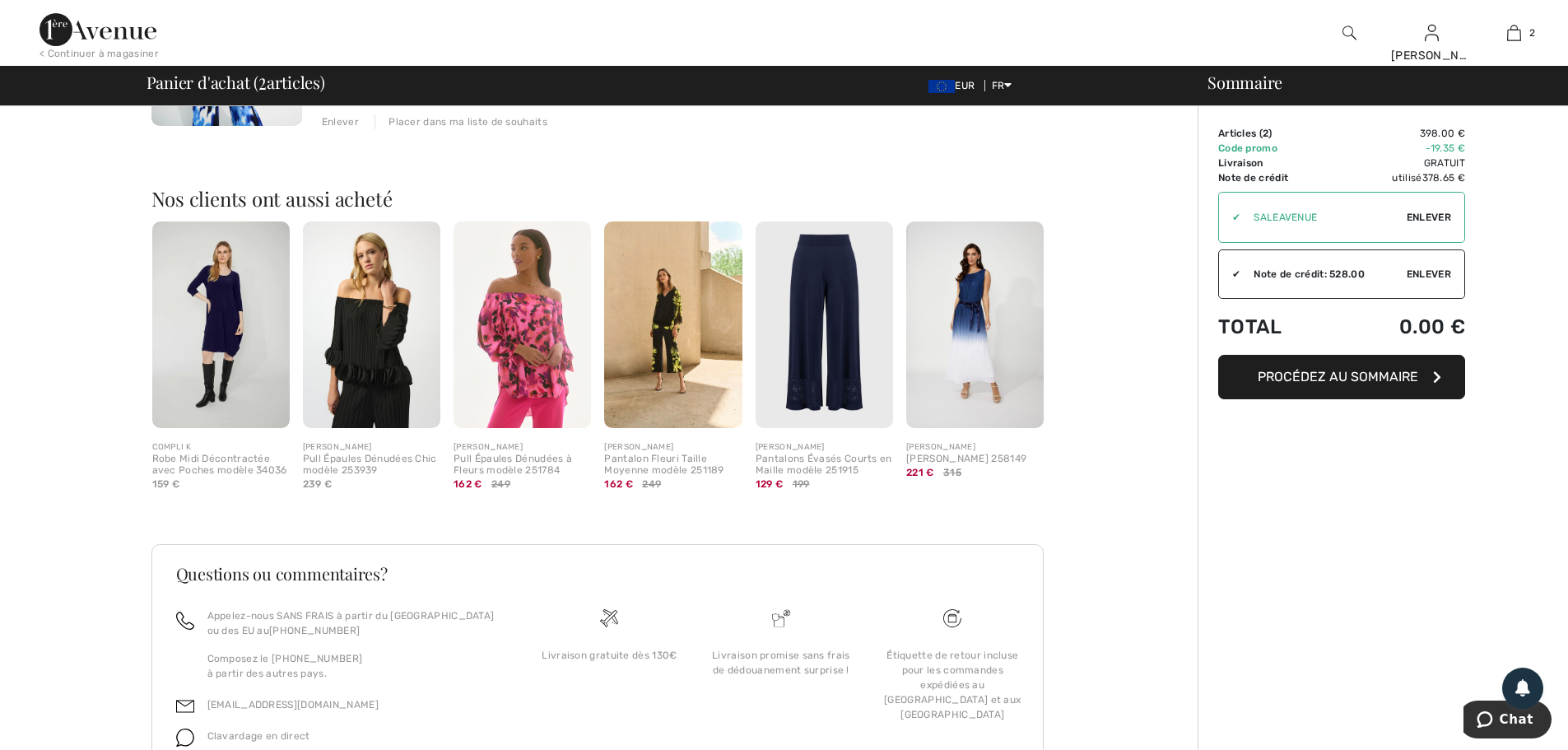
scroll to position [426, 0]
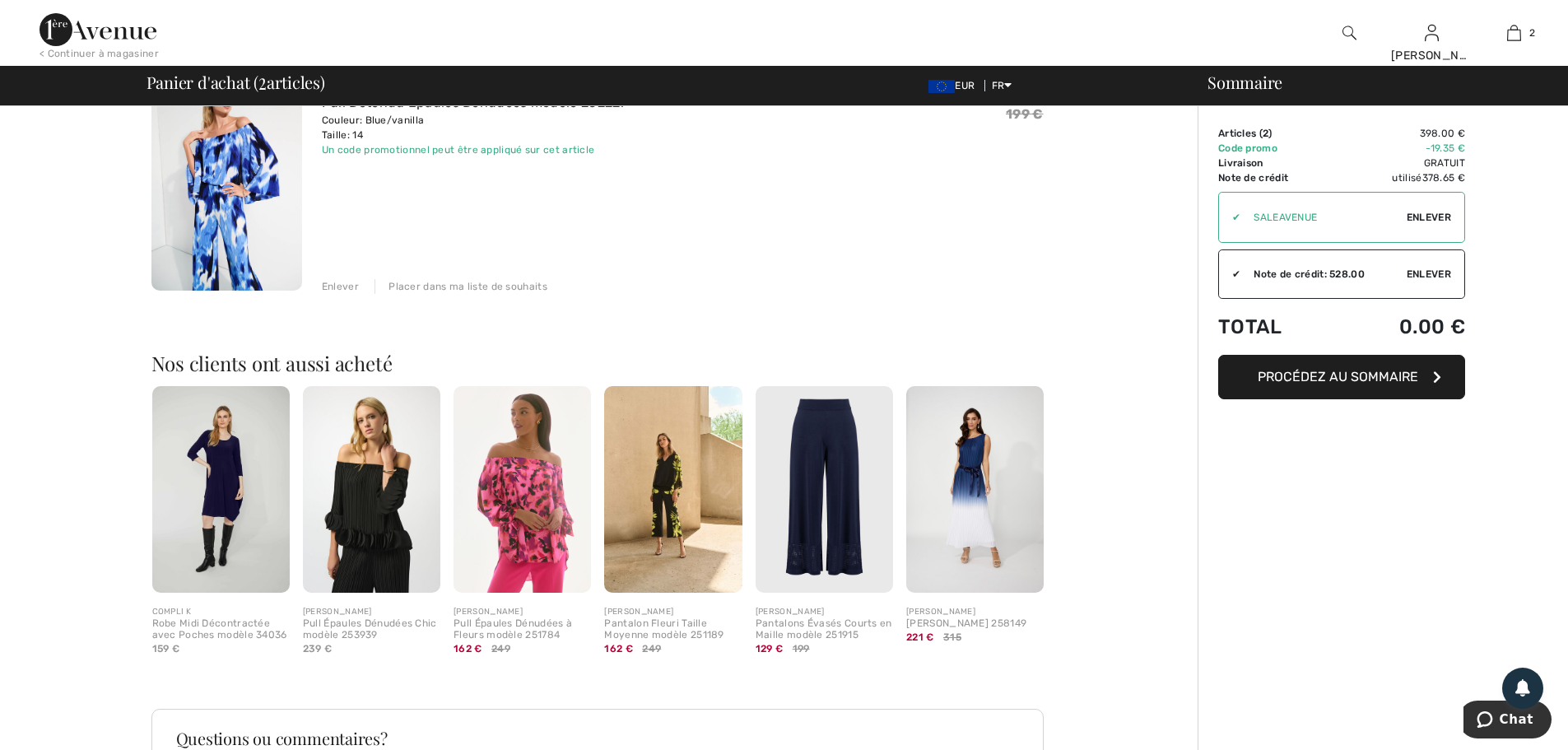
click at [1348, 374] on span "Procédez au sommaire" at bounding box center [1338, 376] width 161 height 16
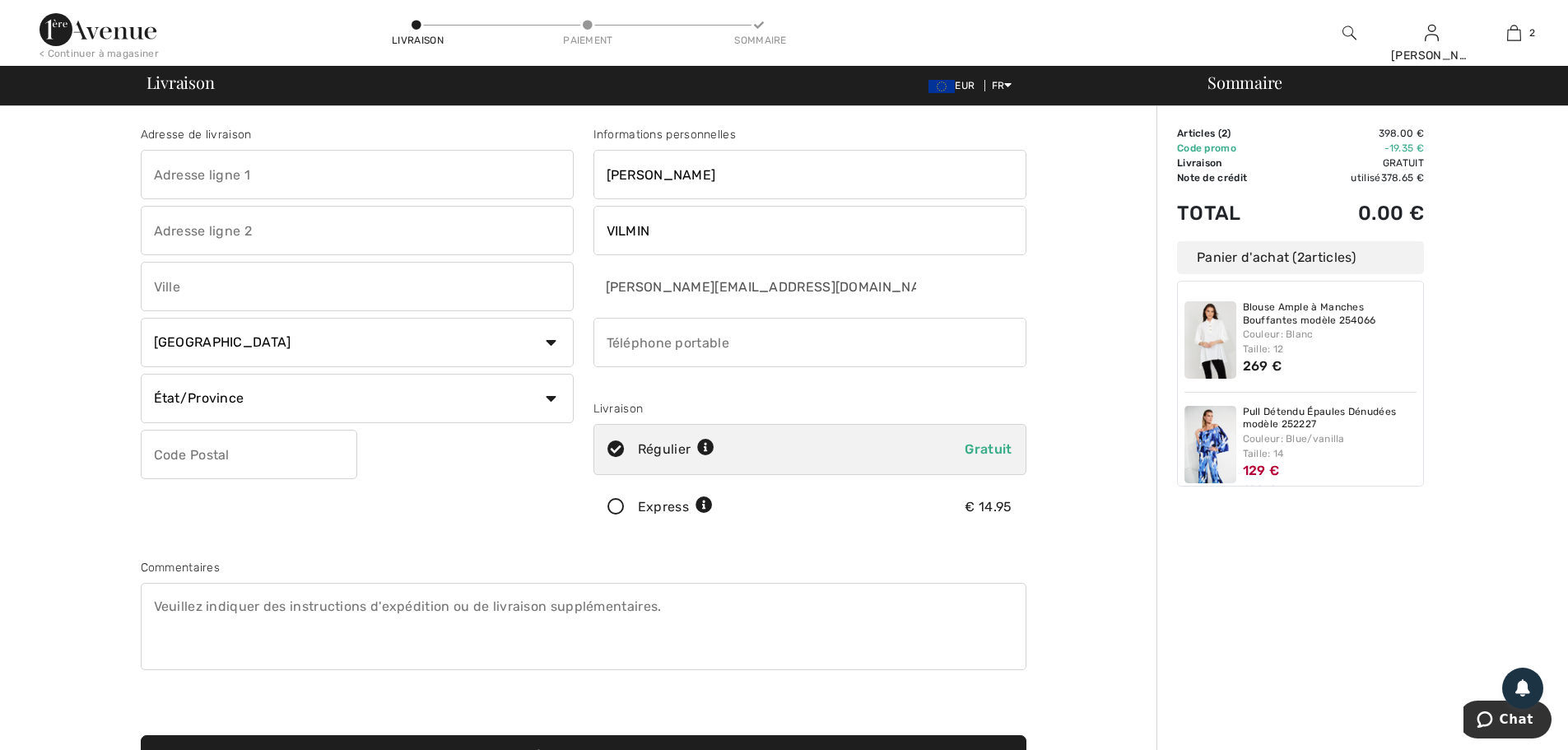
click at [189, 167] on input "text" at bounding box center [357, 174] width 433 height 49
type input "33 bd [PERSON_NAME]"
type input "Vertus BLANCS-COTEAUX"
select select "FR"
type input "51130"
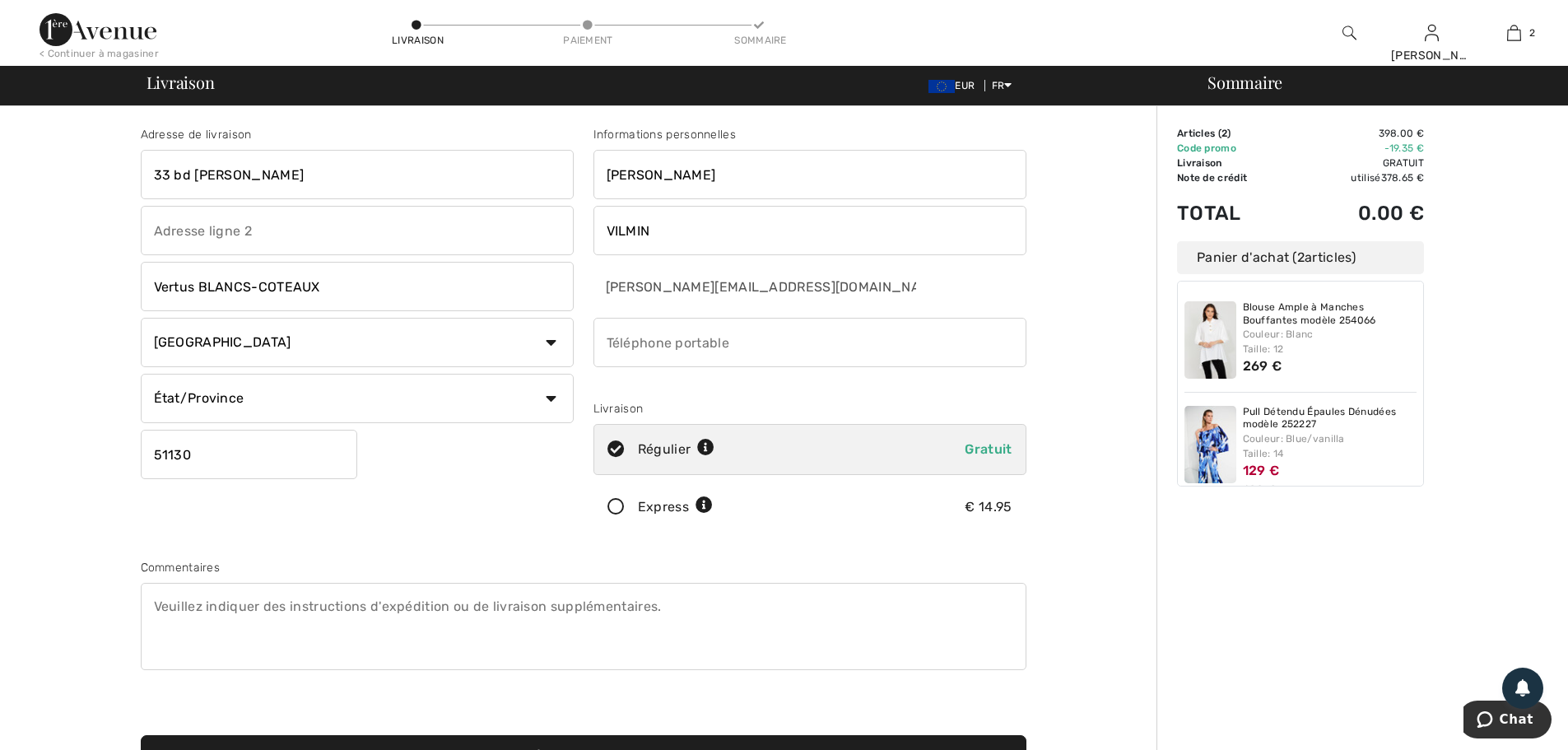
type input "0627548100"
type input "51"
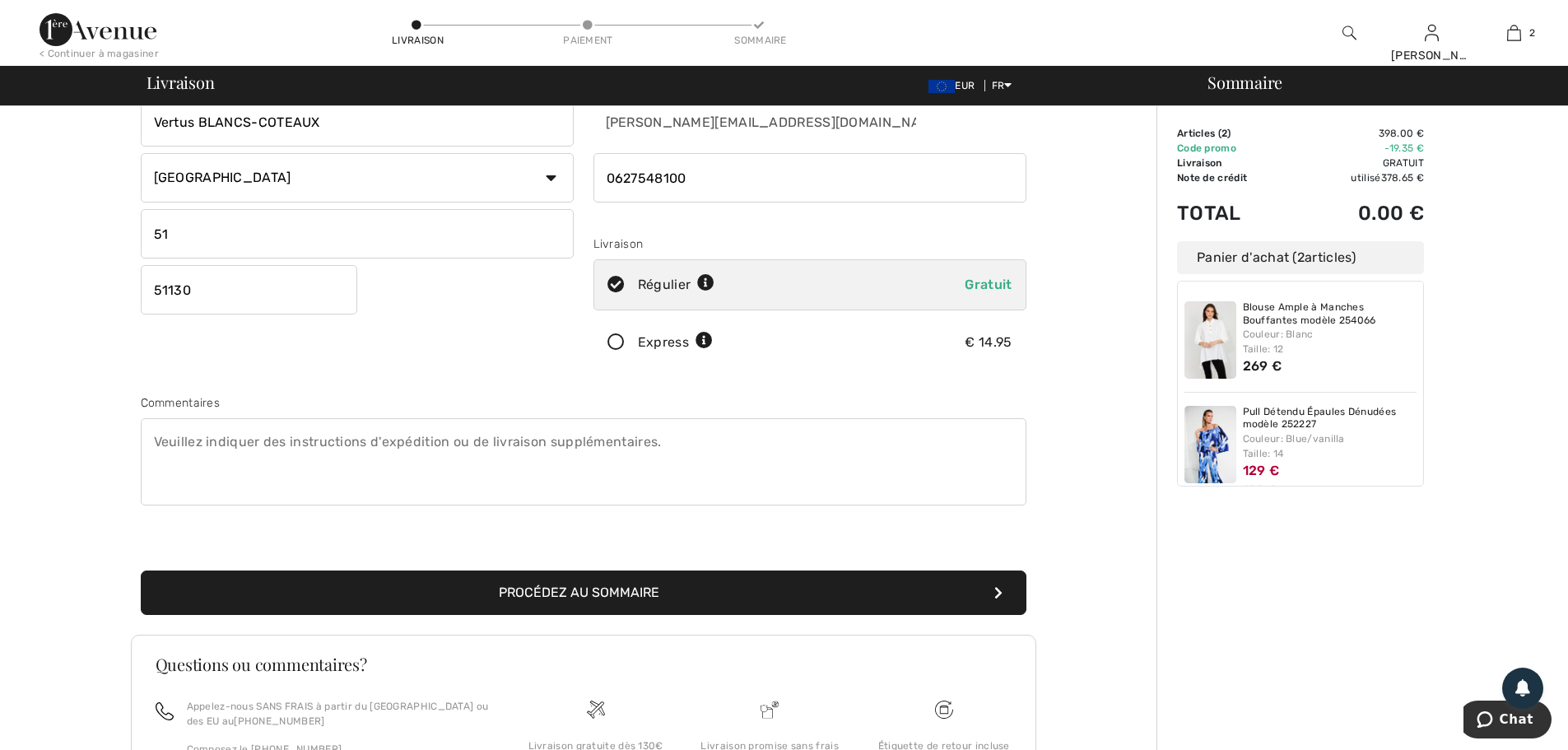
scroll to position [247, 0]
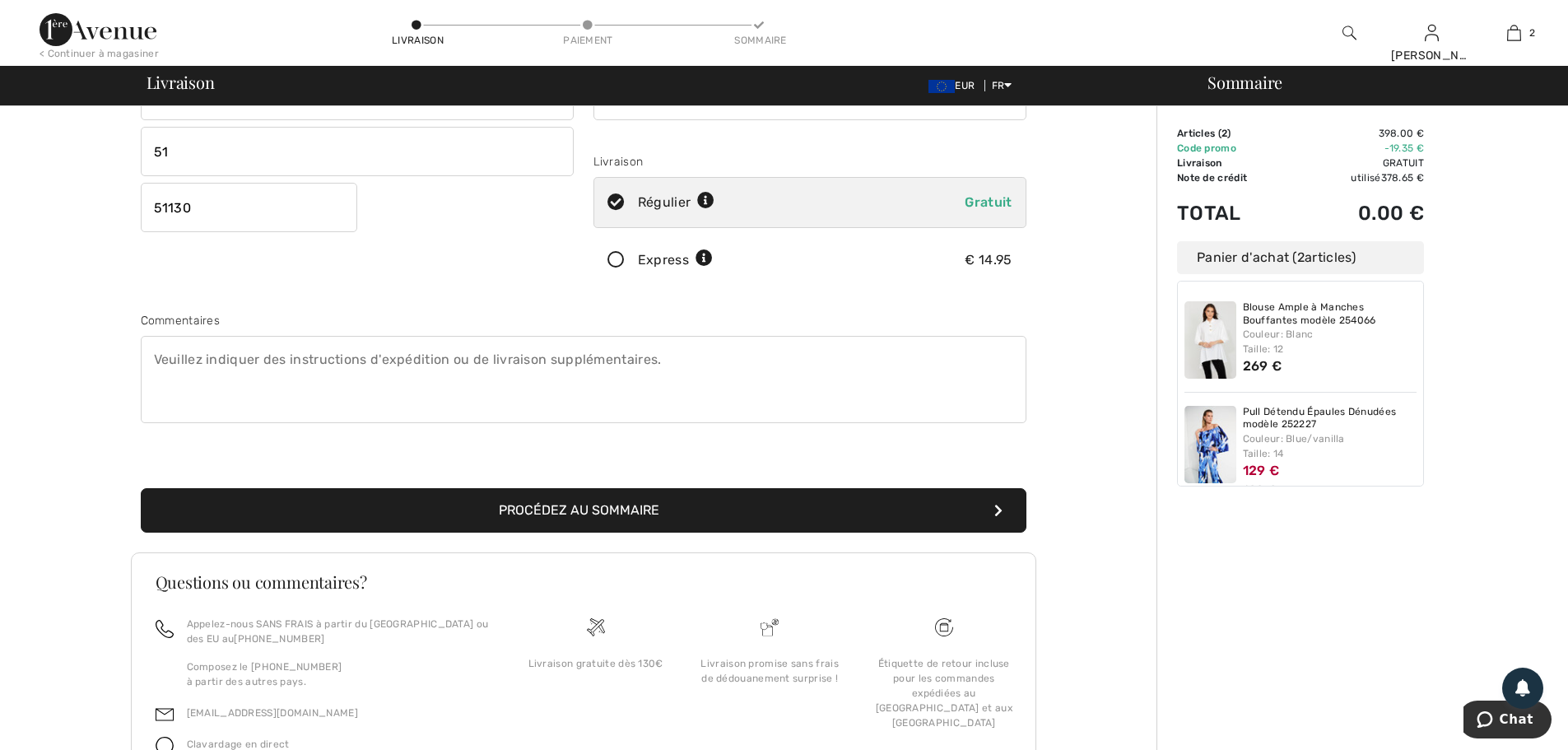
click at [643, 513] on button "Procédez au sommaire" at bounding box center [583, 510] width 885 height 45
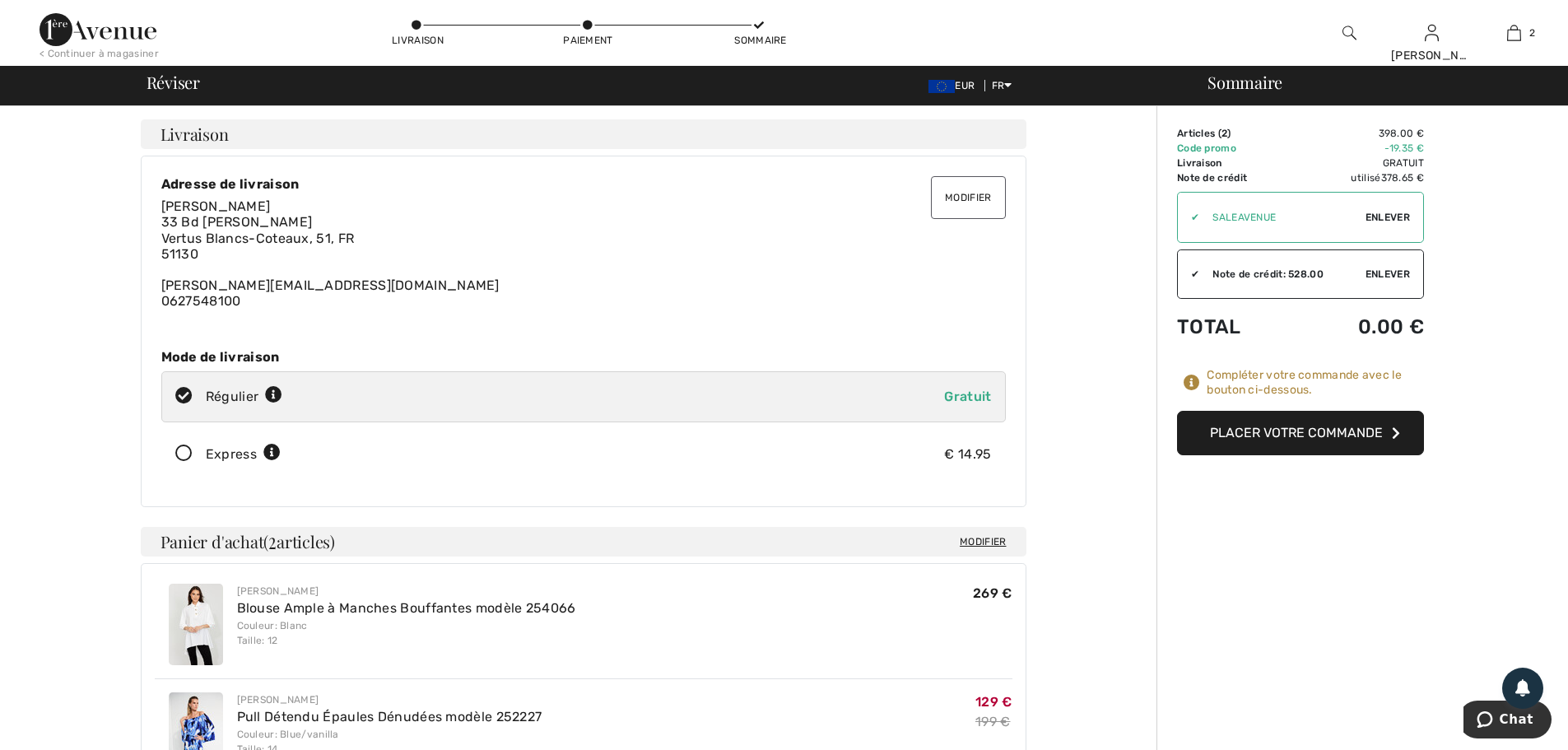
click at [1284, 436] on button "Placer votre commande" at bounding box center [1301, 432] width 247 height 45
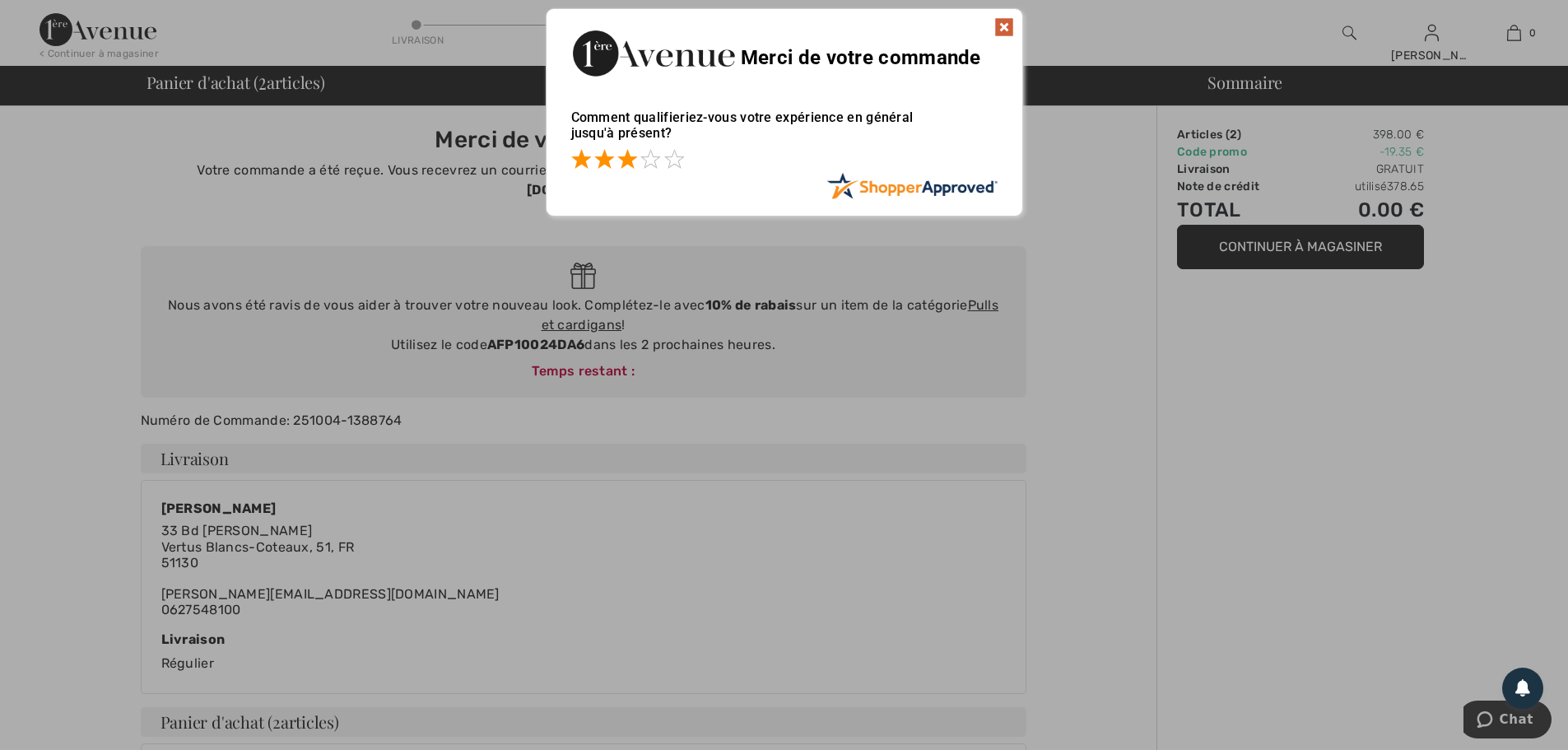
click at [625, 163] on span at bounding box center [627, 159] width 20 height 20
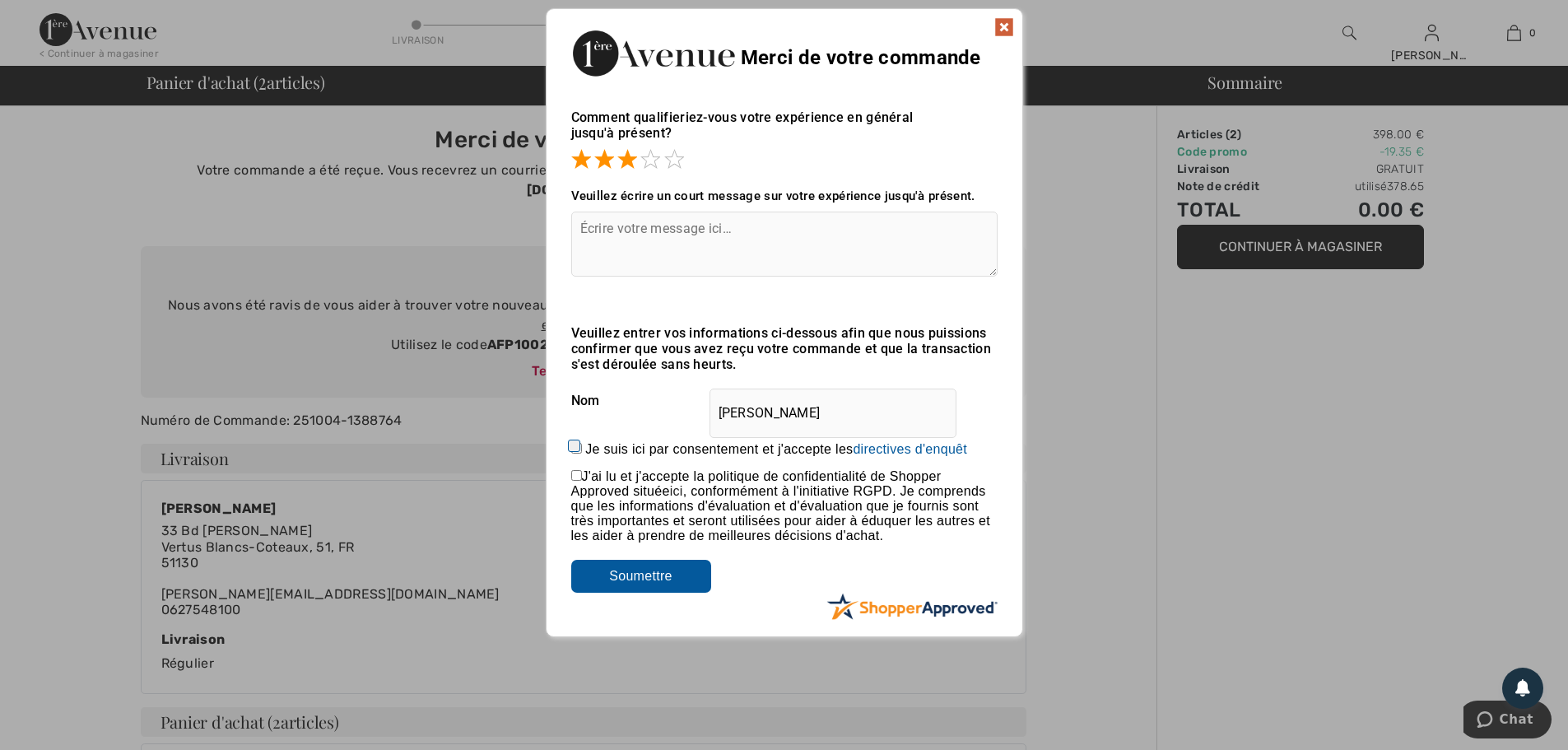
click at [1007, 29] on img at bounding box center [1004, 27] width 20 height 20
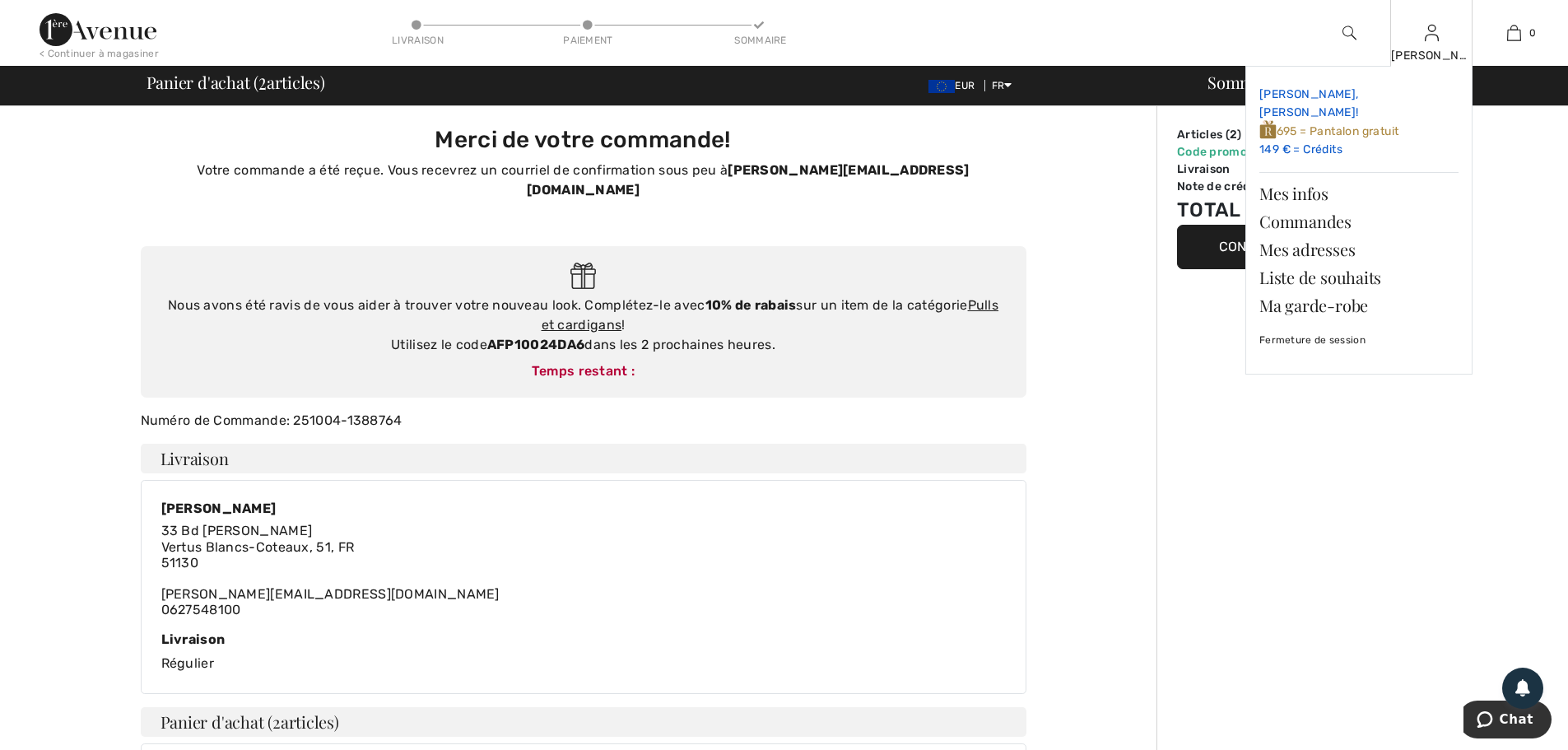
click at [1320, 132] on link "Salut, Annabelle! 695 = Pantalon gratuit 149 € = Crédits" at bounding box center [1359, 122] width 199 height 86
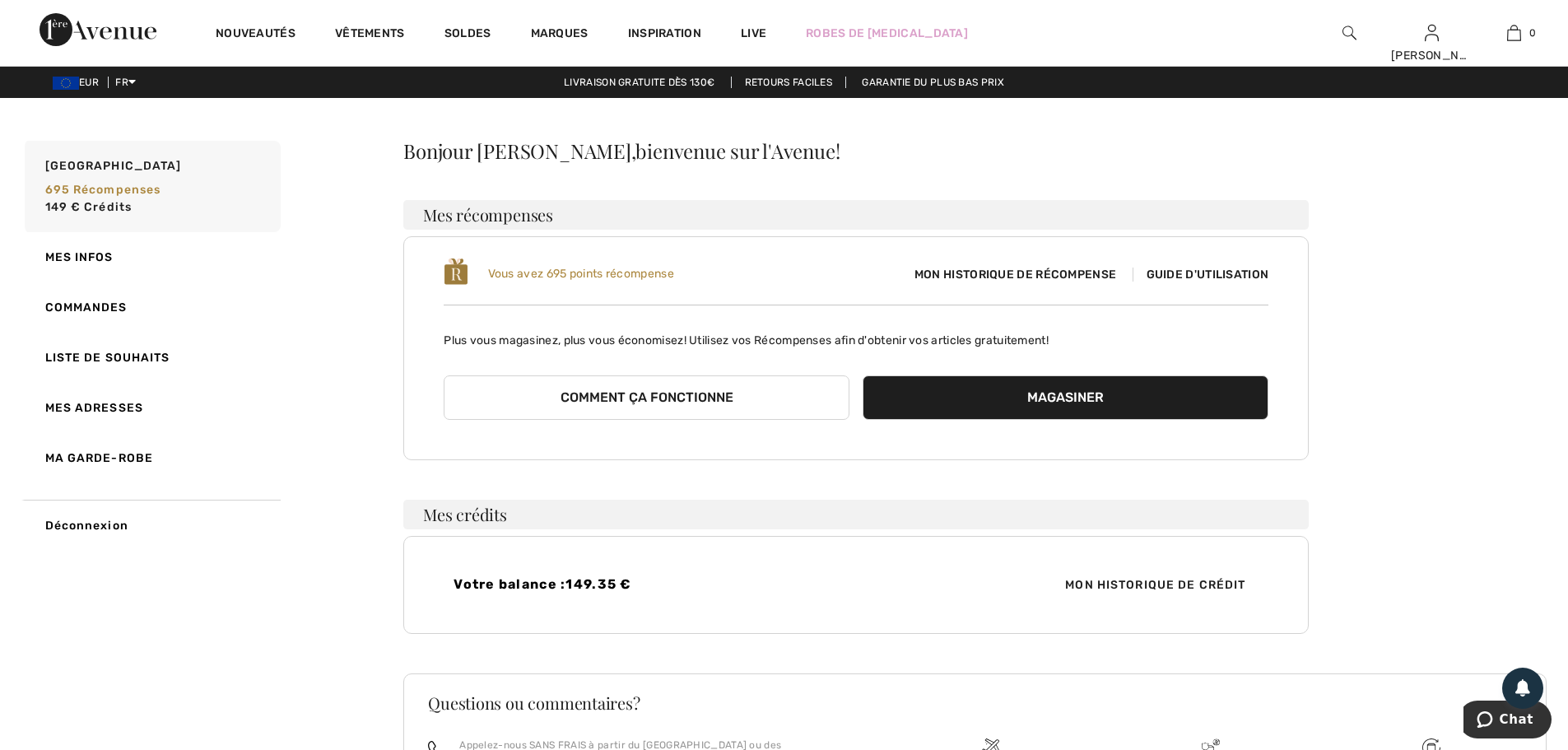
click at [1081, 387] on button "Magasiner" at bounding box center [1065, 397] width 406 height 45
click at [105, 189] on span "695 récompenses" at bounding box center [103, 189] width 116 height 14
click at [1230, 279] on span "Guide d'utilisation" at bounding box center [1201, 274] width 137 height 14
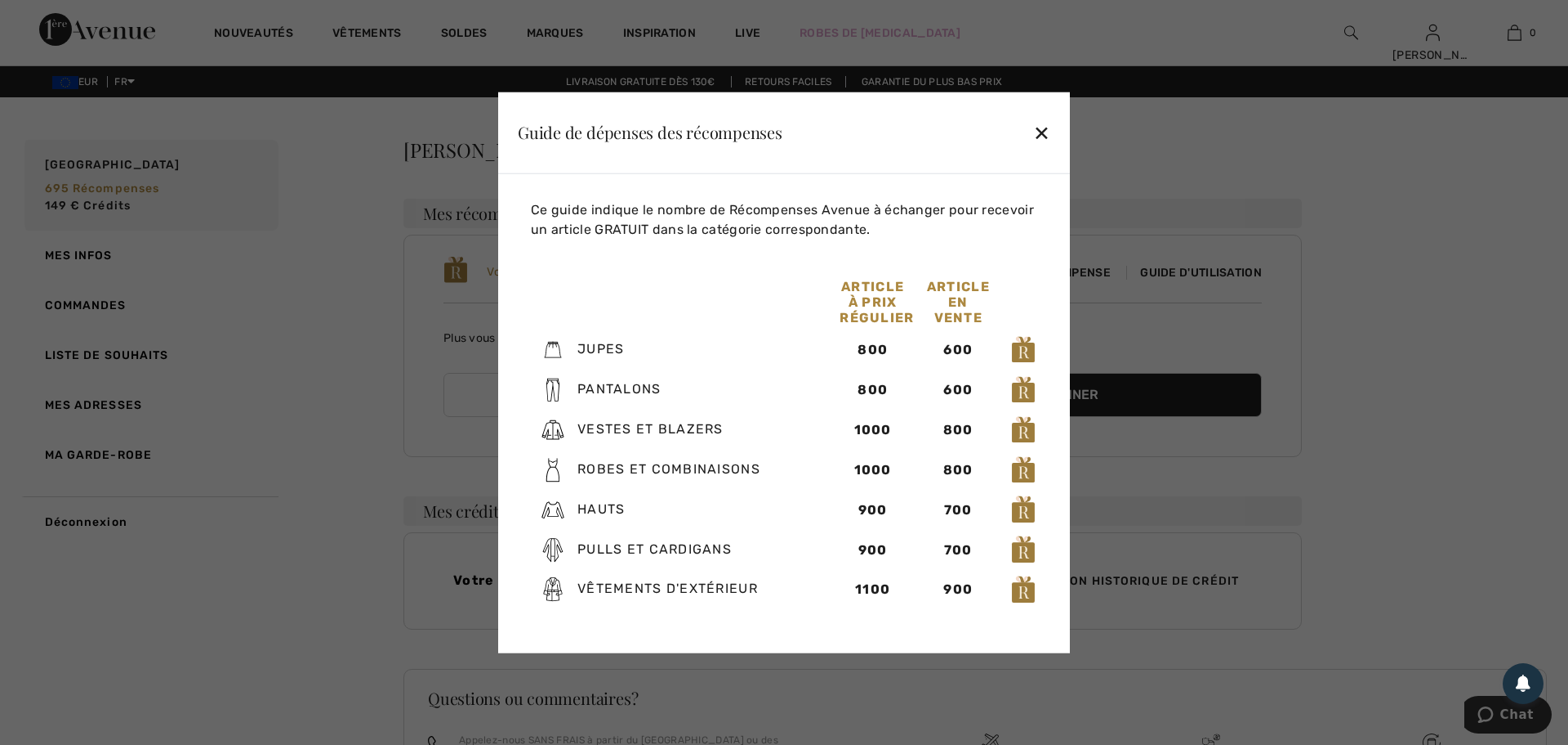
click at [1040, 127] on div "✕" at bounding box center [1042, 132] width 17 height 34
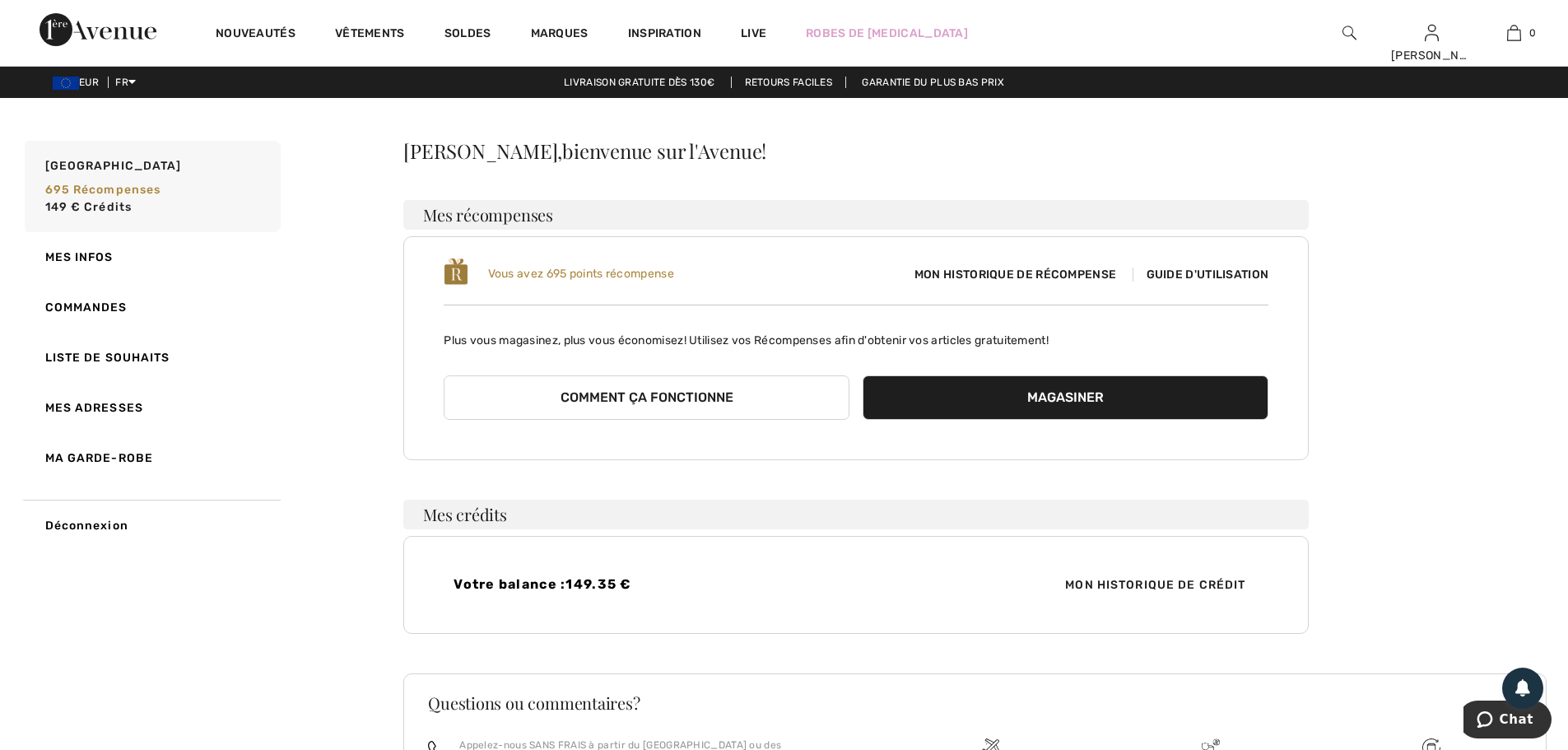
scroll to position [197, 0]
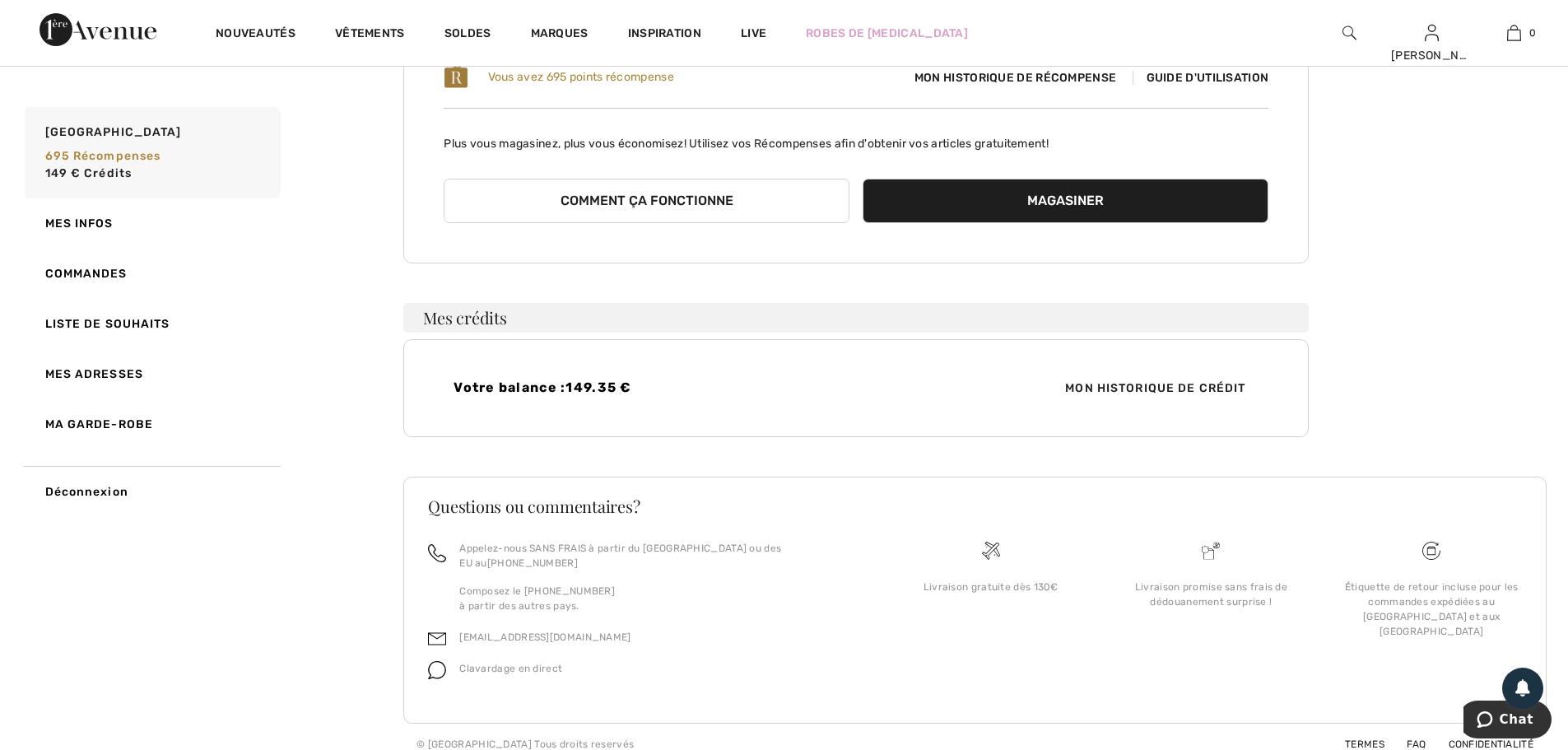
click at [1126, 387] on span "Mon historique de crédit" at bounding box center [1155, 388] width 206 height 17
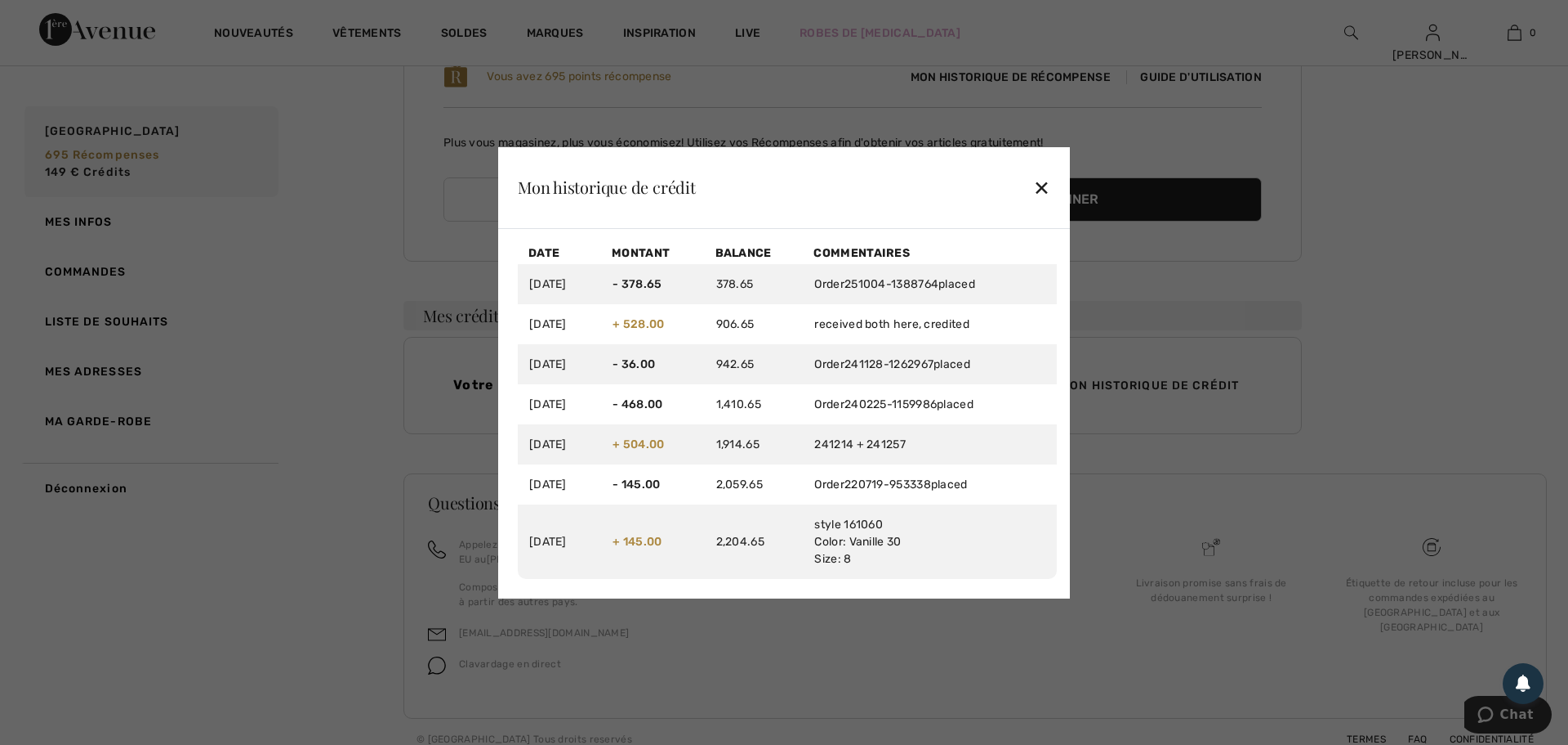
click at [1042, 188] on div "✕" at bounding box center [1042, 188] width 17 height 34
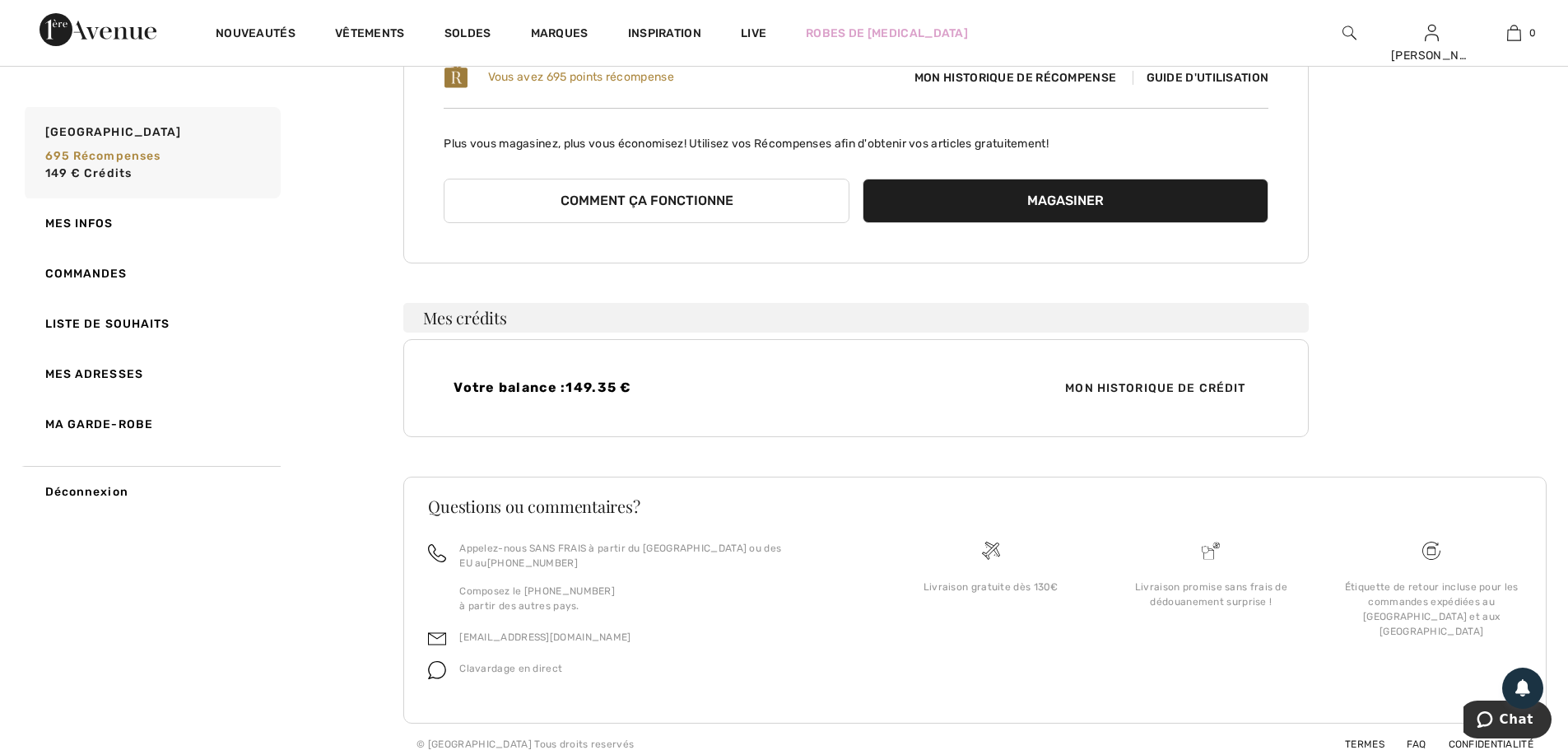
scroll to position [0, 0]
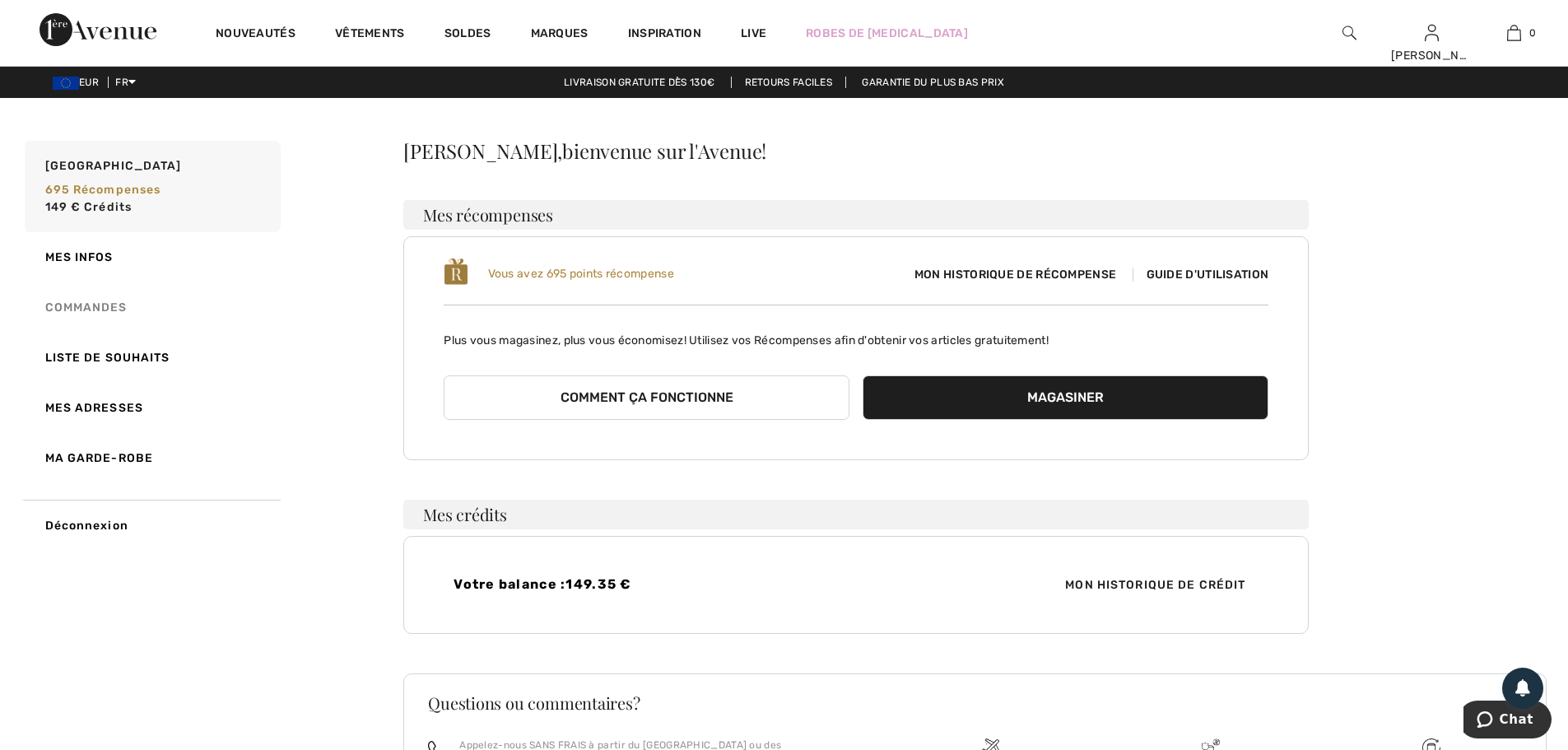
click at [68, 302] on link "Commandes" at bounding box center [151, 307] width 259 height 50
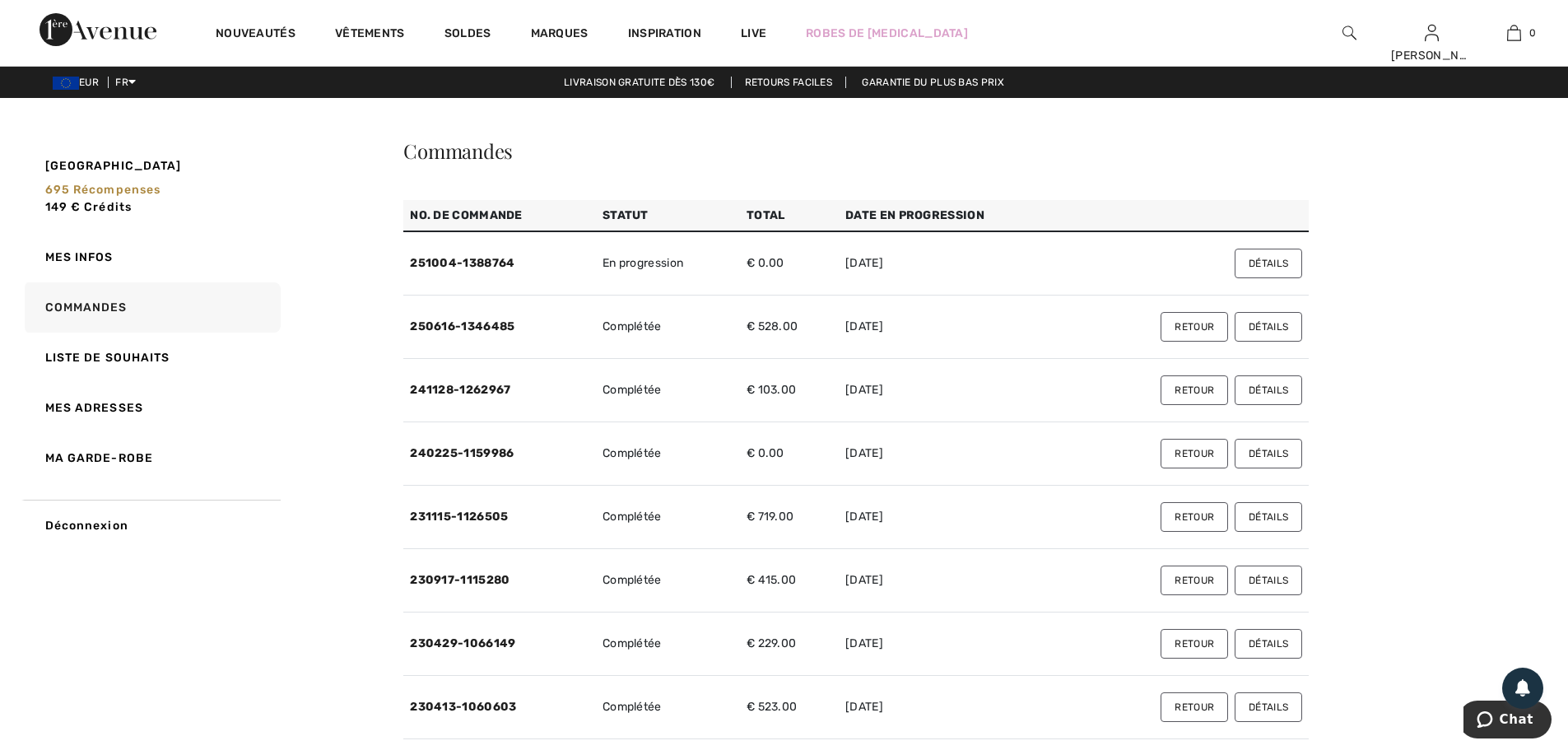
click at [1271, 262] on button "Détails" at bounding box center [1269, 263] width 68 height 29
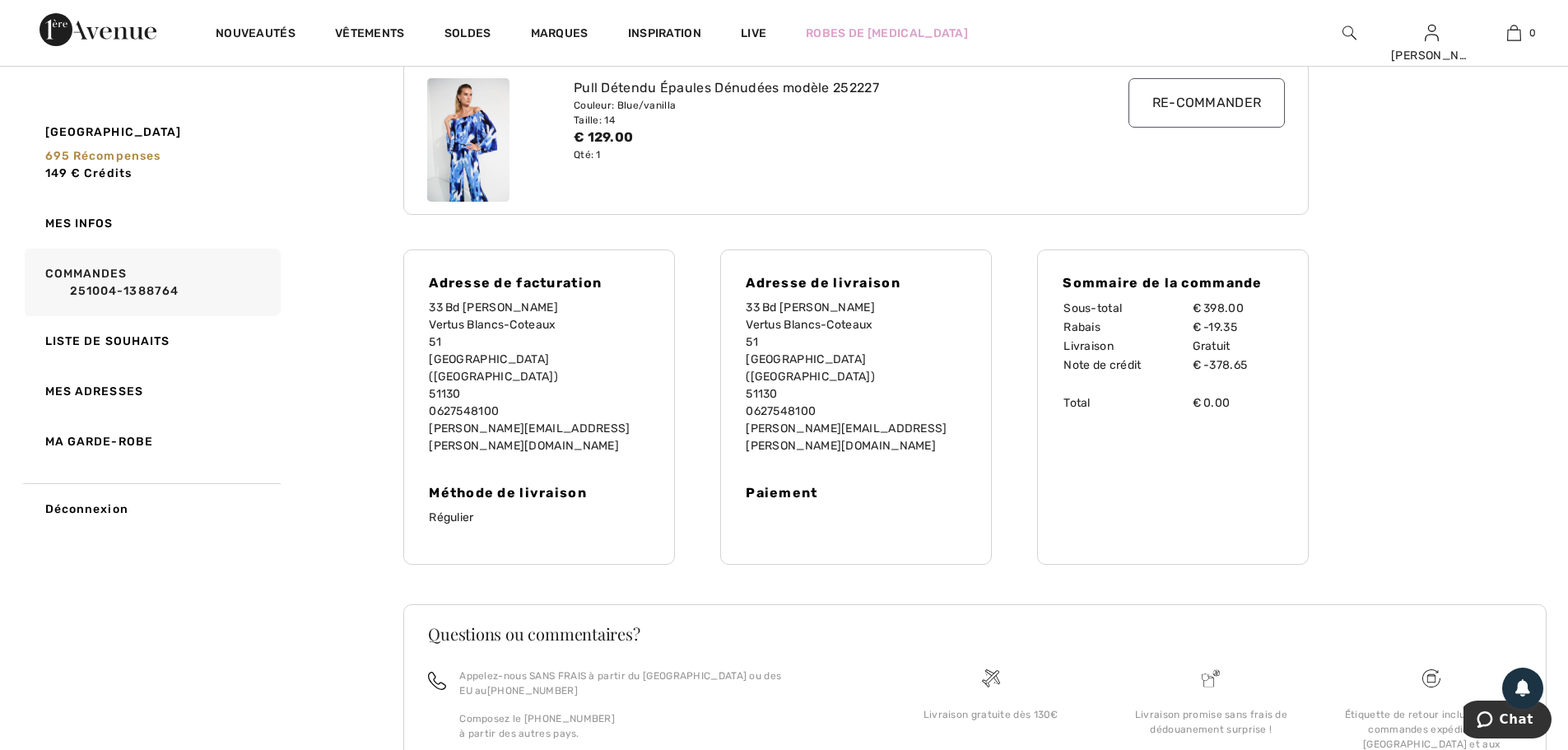
scroll to position [164, 0]
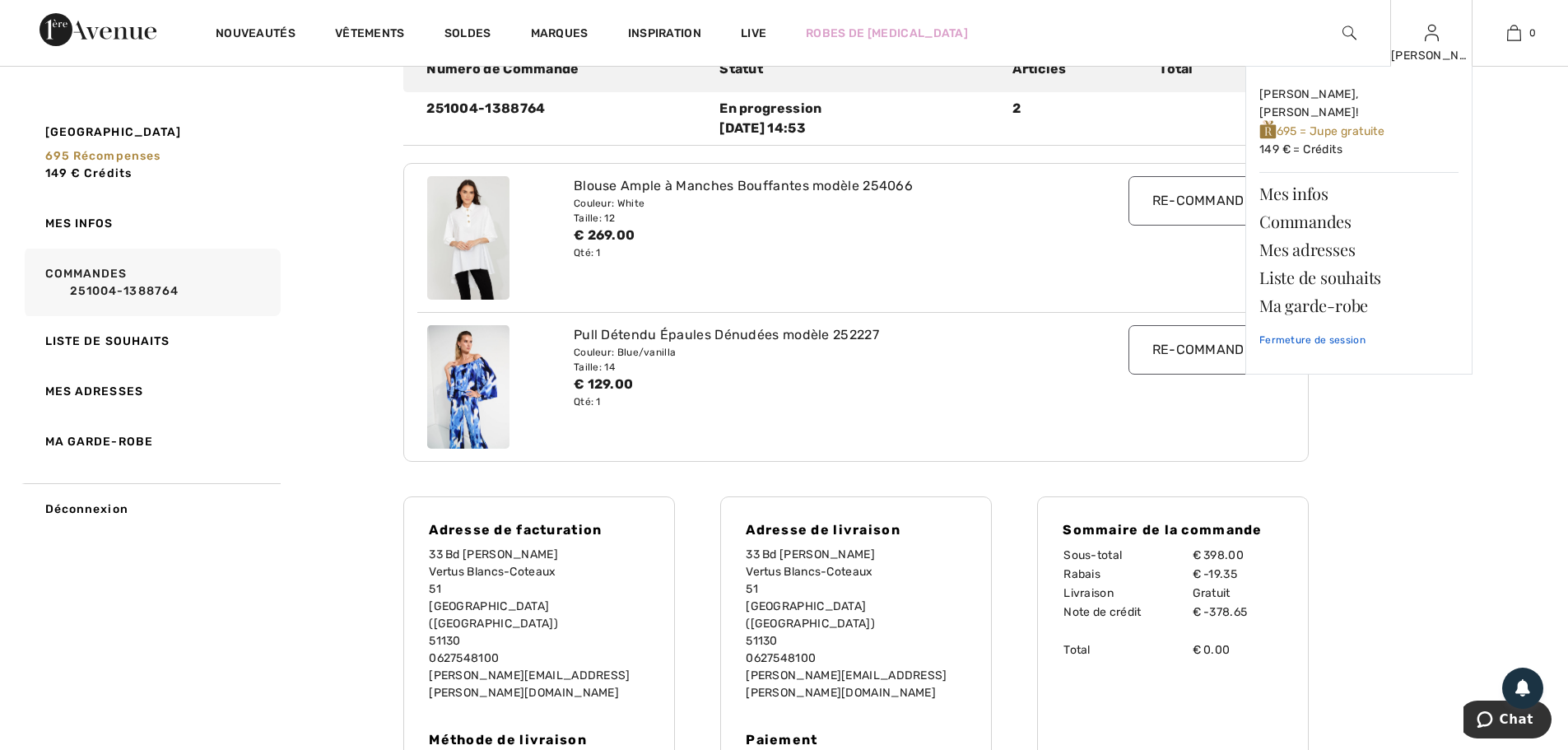
click at [1322, 319] on link "Fermeture de session" at bounding box center [1359, 339] width 199 height 41
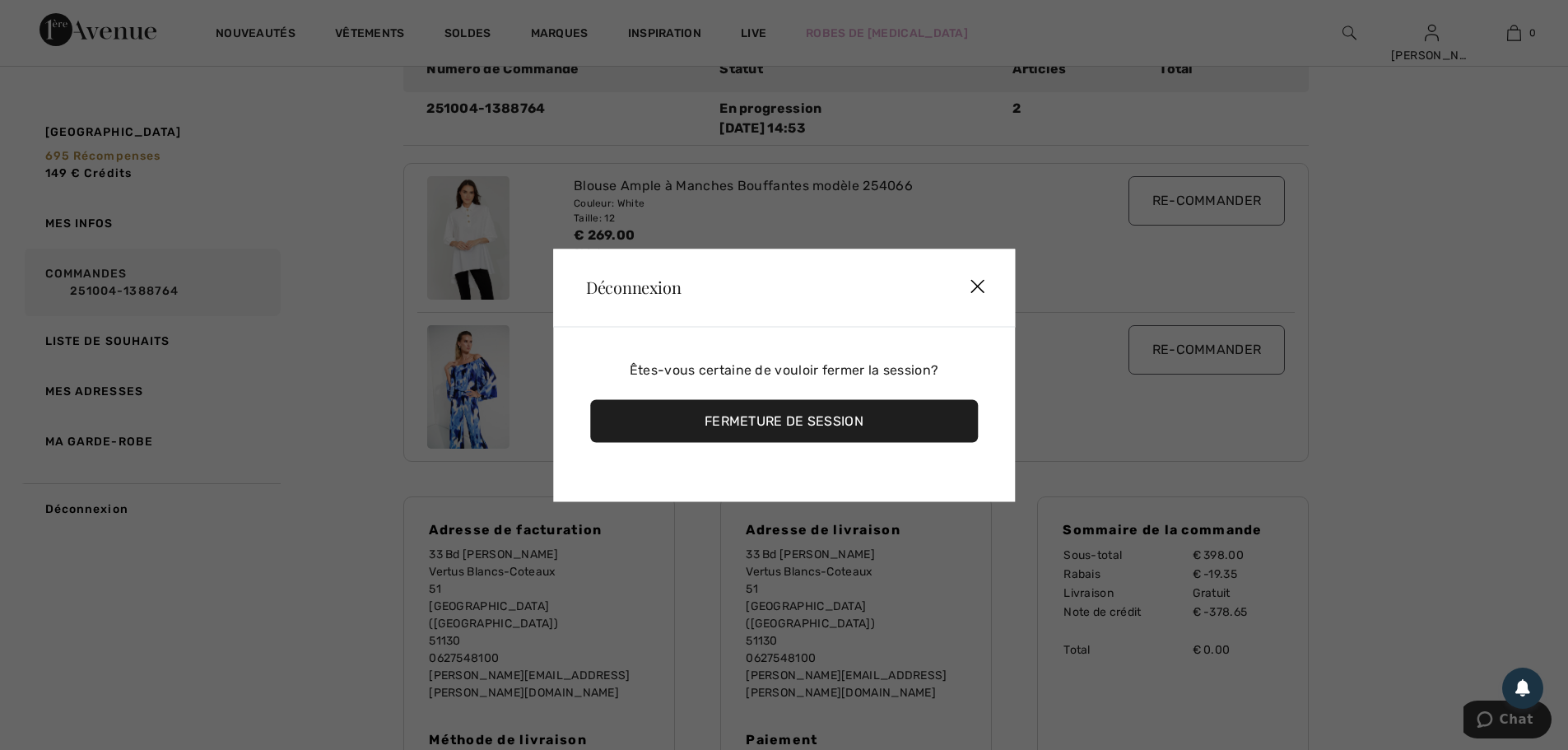
click at [785, 413] on div "Fermeture de session" at bounding box center [784, 420] width 388 height 43
